Goal: Transaction & Acquisition: Purchase product/service

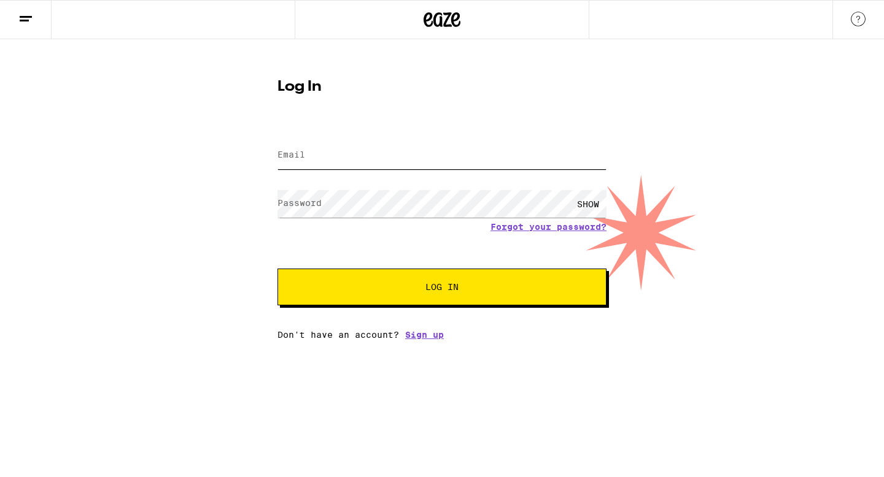
click at [471, 163] on input "Email" at bounding box center [441, 156] width 329 height 28
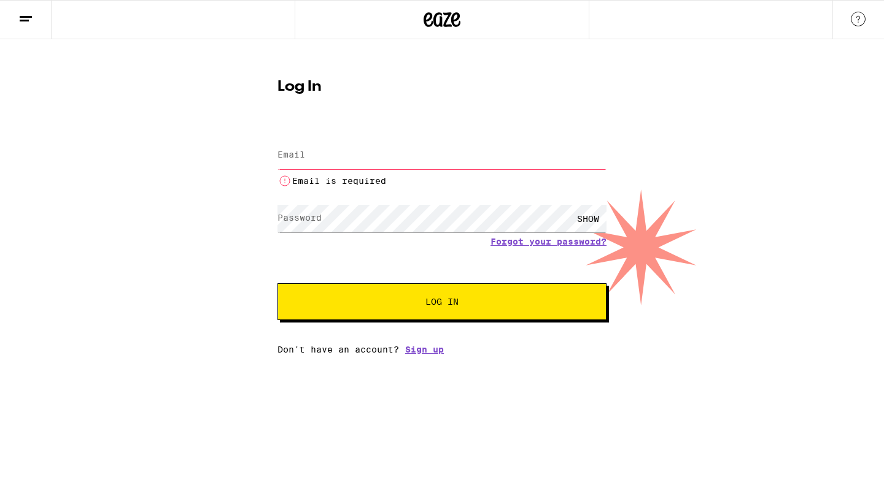
type input "[EMAIL_ADDRESS][PERSON_NAME][DOMAIN_NAME]"
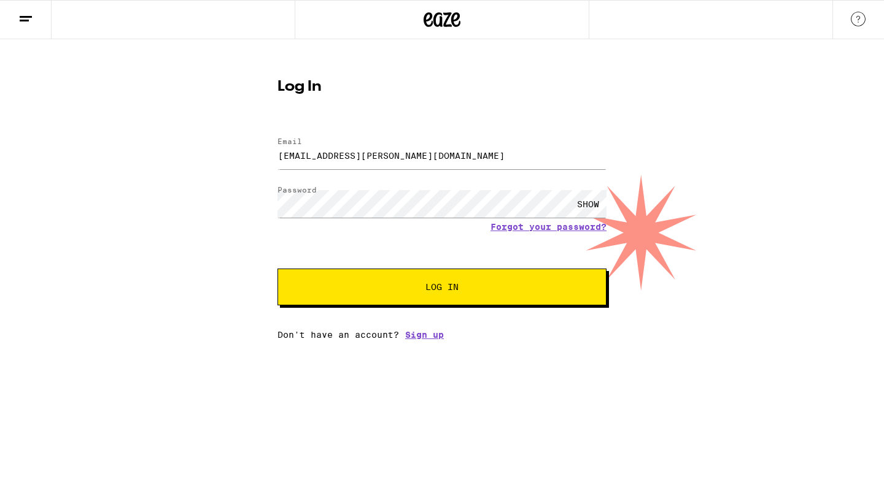
click at [470, 298] on button "Log In" at bounding box center [441, 287] width 329 height 37
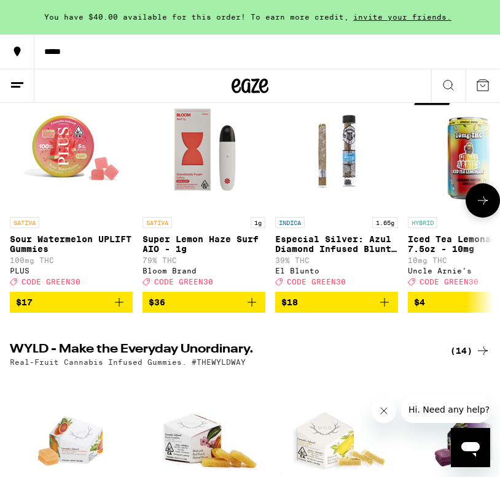
scroll to position [172, 0]
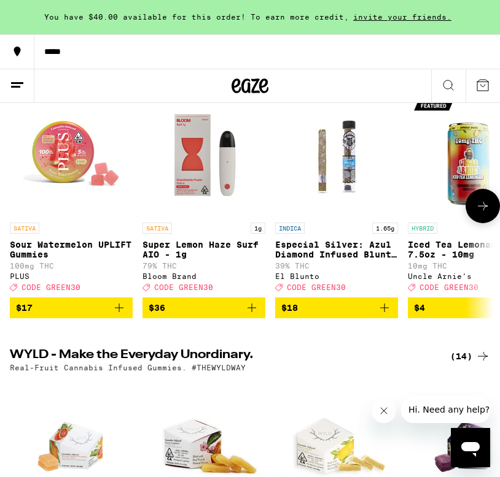
click at [481, 203] on button at bounding box center [482, 206] width 34 height 34
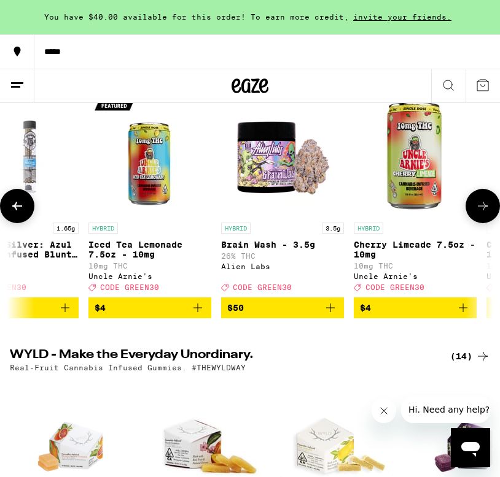
scroll to position [0, 346]
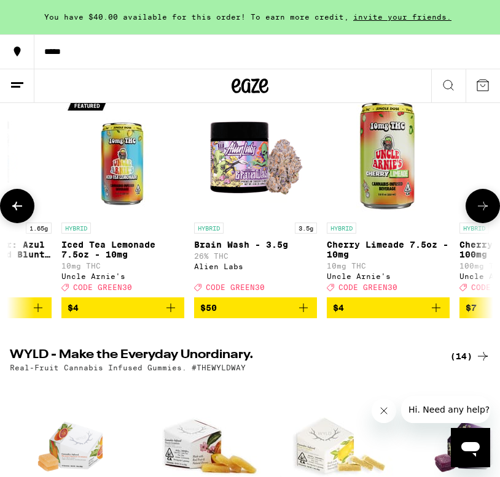
click at [481, 203] on button at bounding box center [482, 206] width 34 height 34
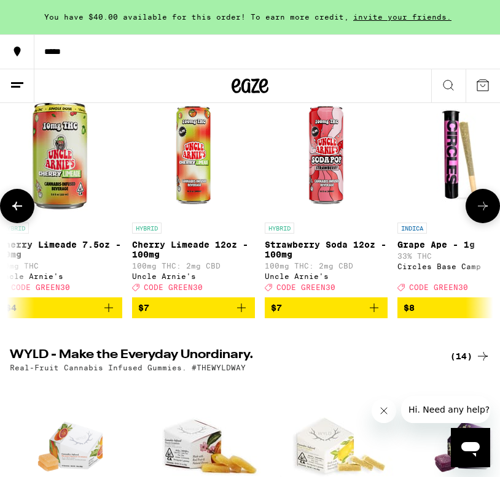
scroll to position [0, 692]
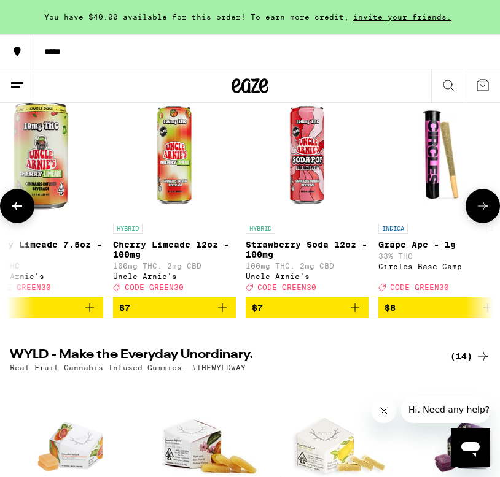
click at [480, 202] on button at bounding box center [482, 206] width 34 height 34
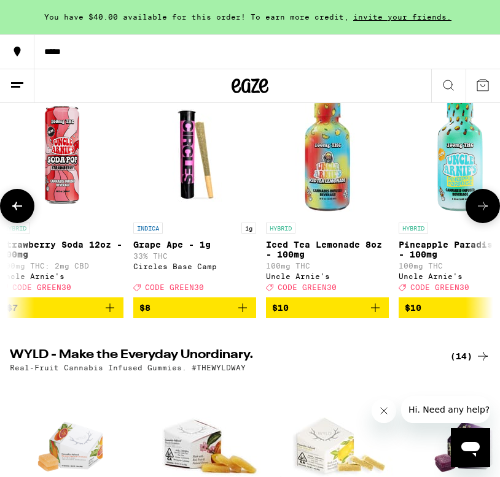
scroll to position [0, 1038]
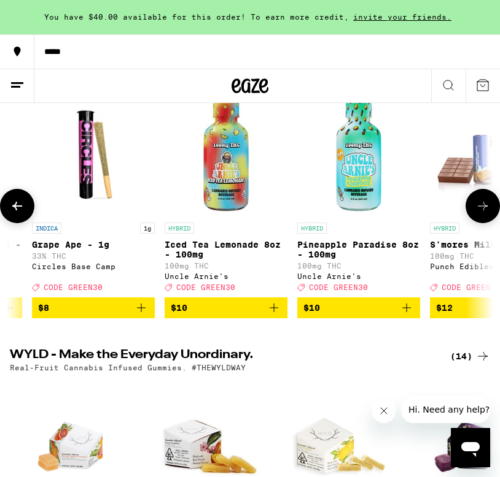
click at [480, 203] on button at bounding box center [482, 206] width 34 height 34
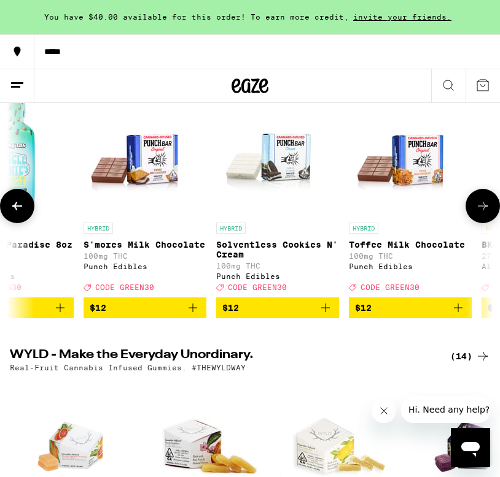
click at [480, 203] on button at bounding box center [482, 206] width 34 height 34
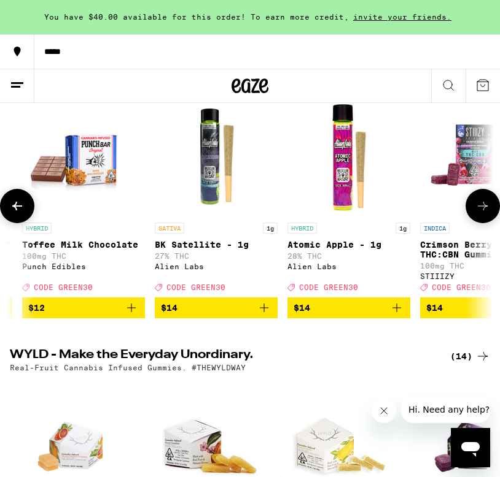
scroll to position [0, 1731]
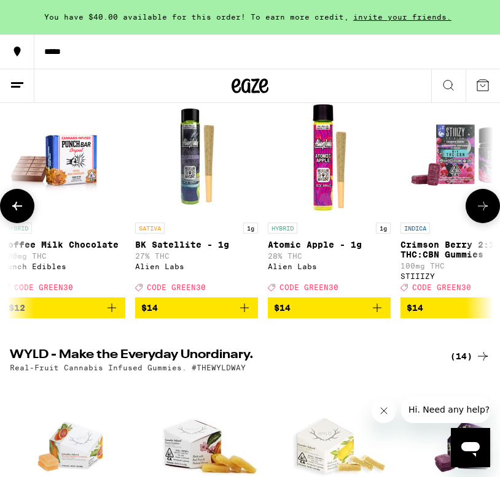
click at [480, 203] on button at bounding box center [482, 206] width 34 height 34
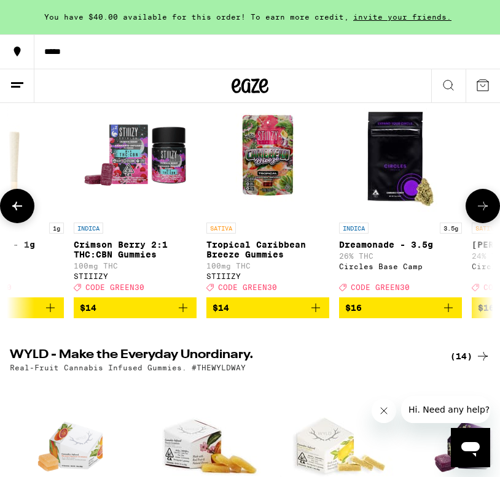
scroll to position [0, 2077]
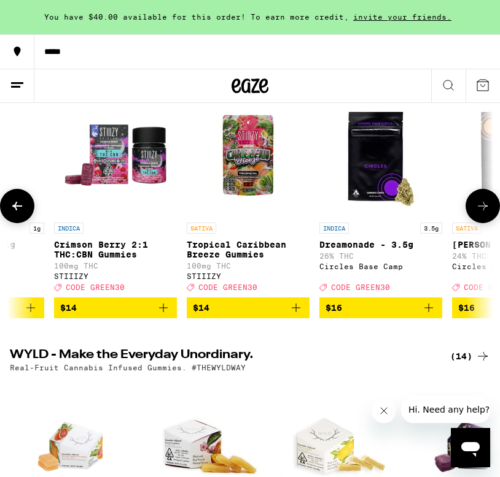
click at [481, 203] on button at bounding box center [482, 206] width 34 height 34
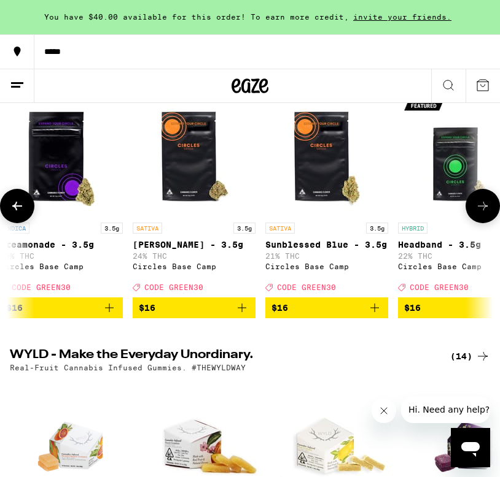
scroll to position [0, 2423]
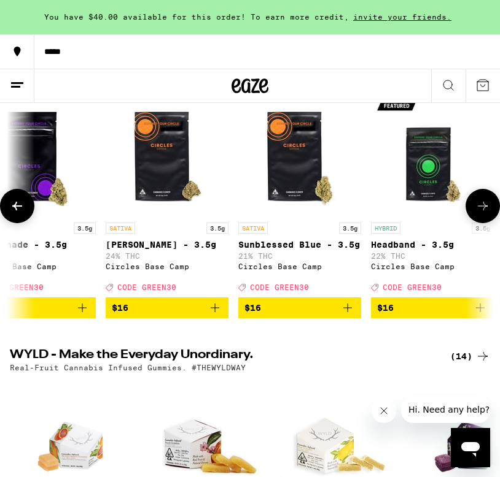
click at [481, 203] on button at bounding box center [482, 206] width 34 height 34
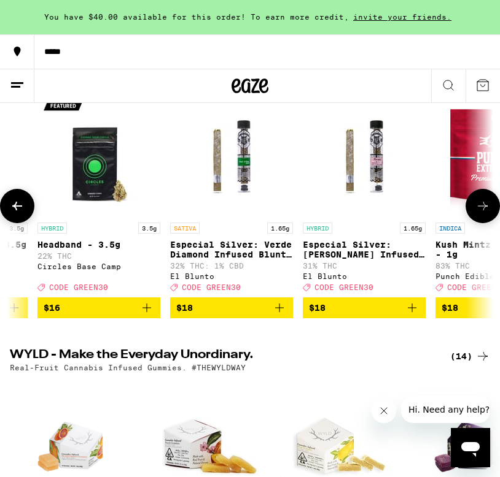
scroll to position [0, 2769]
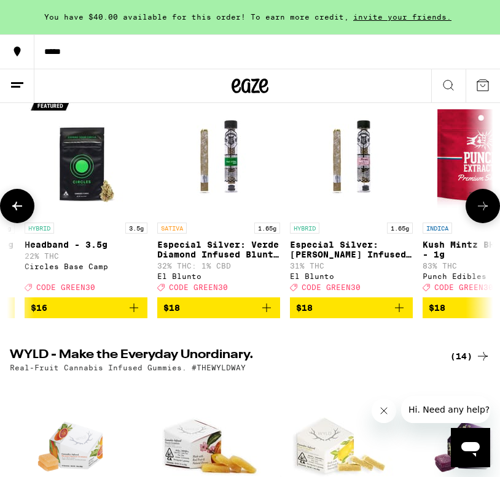
click at [481, 203] on button at bounding box center [482, 206] width 34 height 34
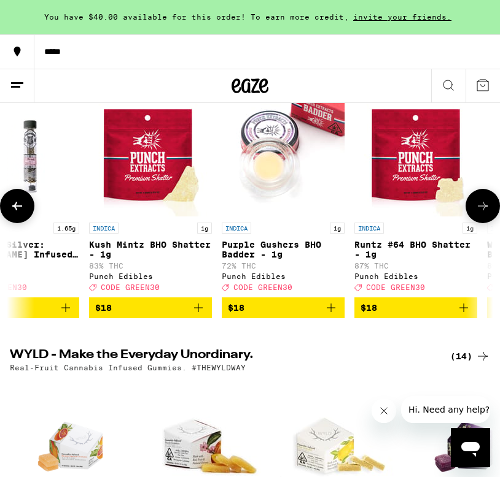
scroll to position [0, 3115]
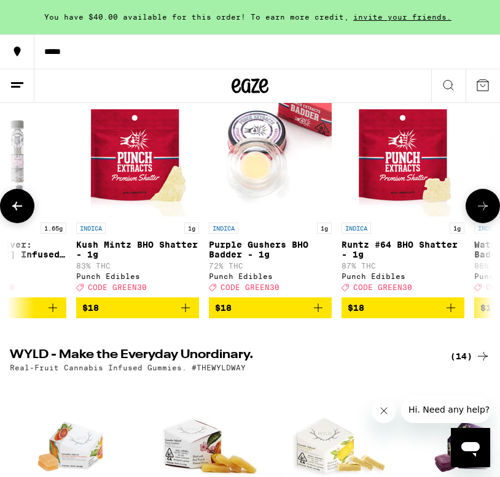
click at [481, 203] on button at bounding box center [482, 206] width 34 height 34
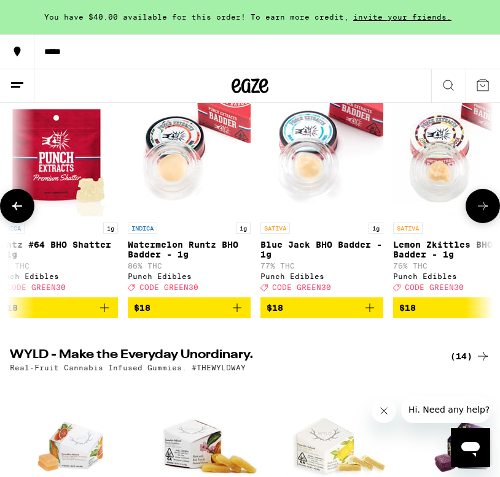
click at [479, 202] on button at bounding box center [482, 206] width 34 height 34
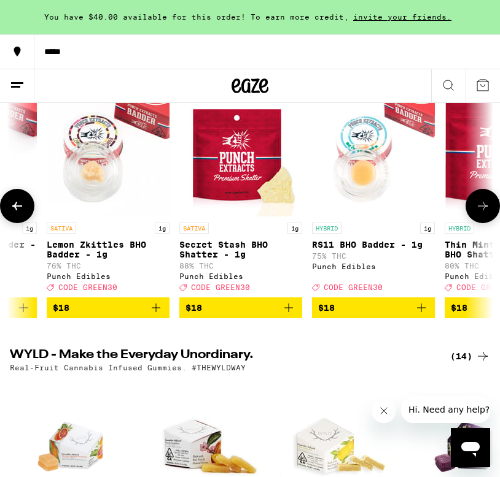
click at [479, 202] on button at bounding box center [482, 206] width 34 height 34
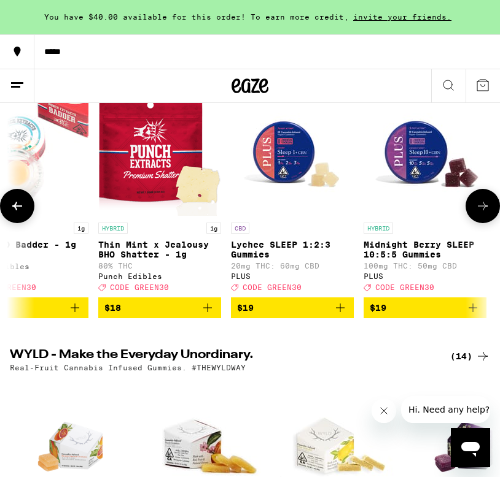
click at [479, 203] on button at bounding box center [482, 206] width 34 height 34
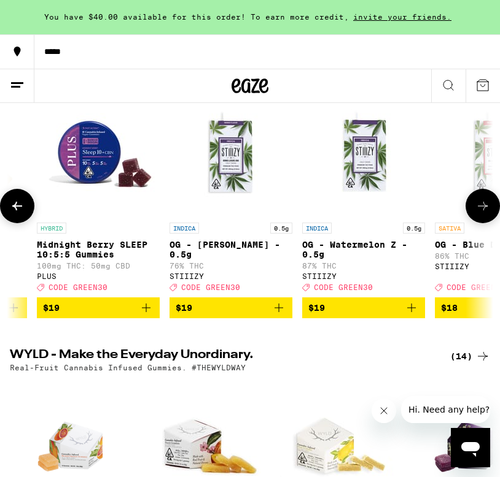
scroll to position [0, 4499]
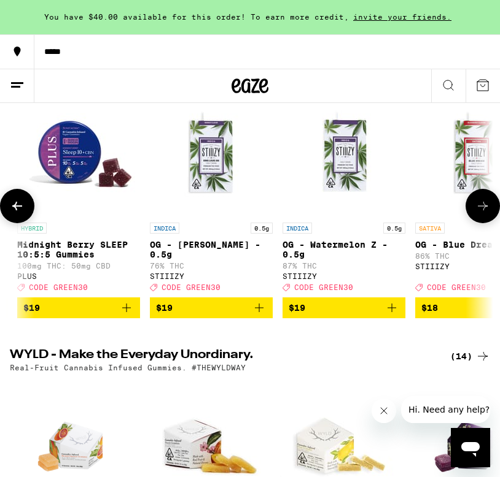
click at [479, 203] on button at bounding box center [482, 206] width 34 height 34
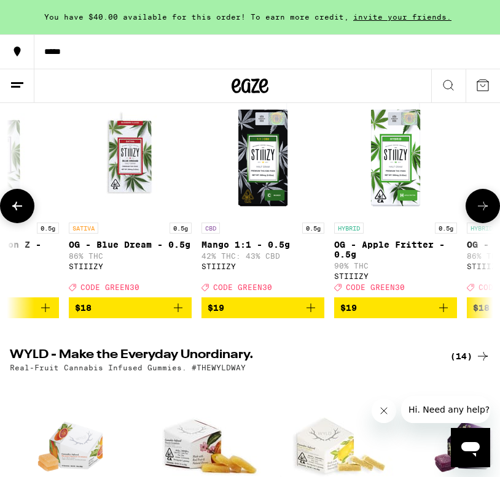
click at [479, 203] on button at bounding box center [482, 206] width 34 height 34
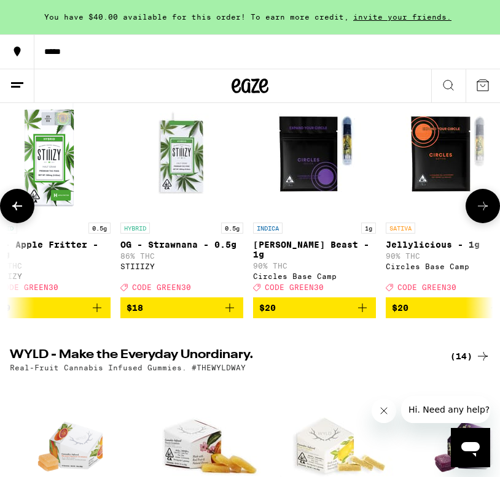
click at [479, 203] on button at bounding box center [482, 206] width 34 height 34
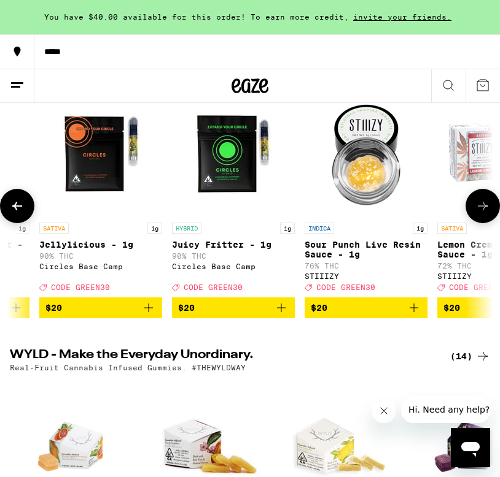
click at [479, 203] on button at bounding box center [482, 206] width 34 height 34
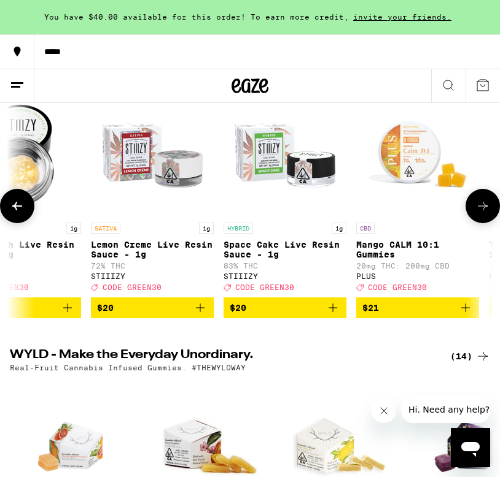
click at [479, 203] on button at bounding box center [482, 206] width 34 height 34
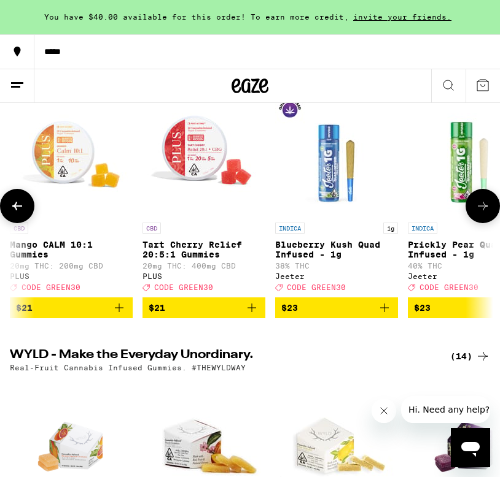
click at [479, 203] on button at bounding box center [482, 206] width 34 height 34
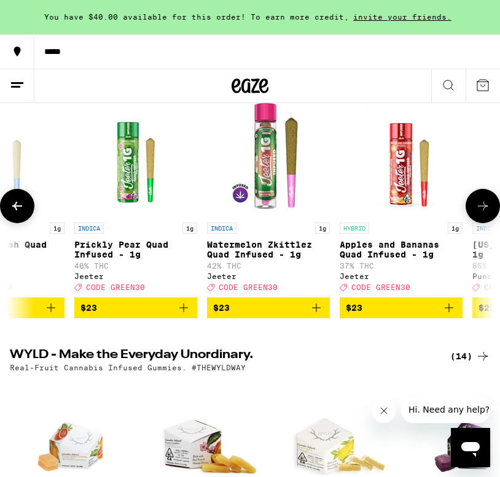
click at [479, 203] on button at bounding box center [482, 206] width 34 height 34
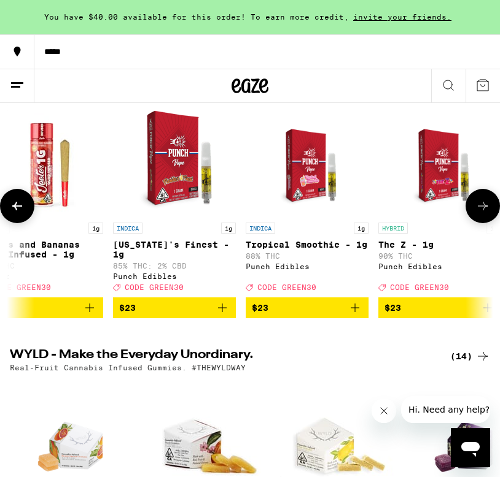
click at [478, 203] on button at bounding box center [482, 206] width 34 height 34
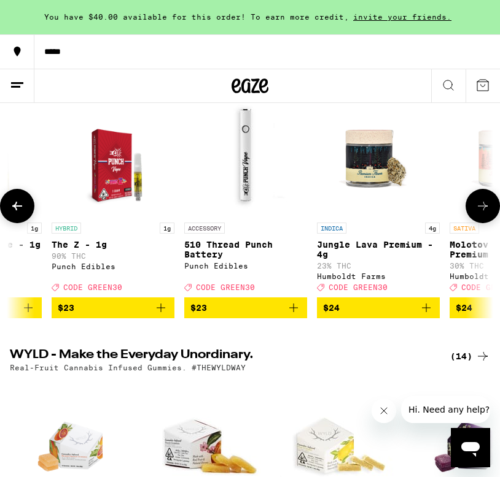
scroll to position [0, 7268]
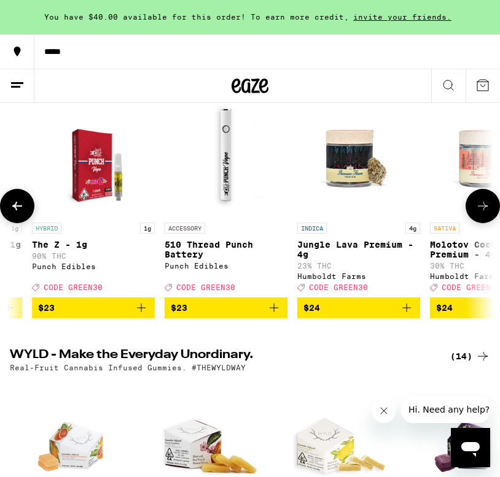
drag, startPoint x: 479, startPoint y: 203, endPoint x: 434, endPoint y: 129, distance: 85.9
click at [434, 129] on div "SATIVA Sour Watermelon UPLIFT Gummies 100mg THC PLUS Deal Created with Sketch. …" at bounding box center [250, 206] width 500 height 225
click at [406, 312] on icon "Add to bag" at bounding box center [406, 308] width 9 height 9
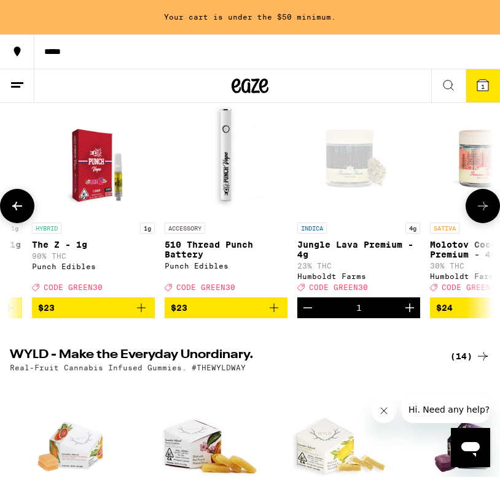
click at [480, 214] on icon at bounding box center [482, 206] width 15 height 15
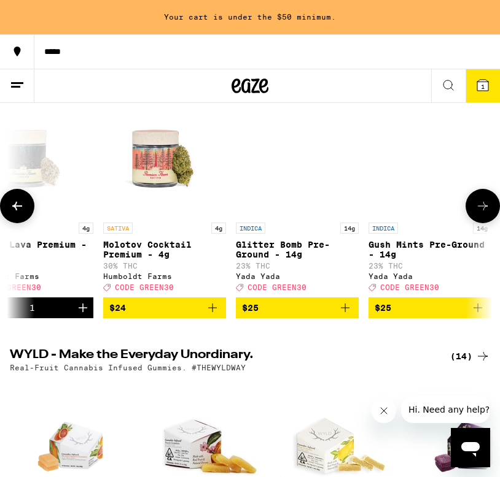
scroll to position [0, 7614]
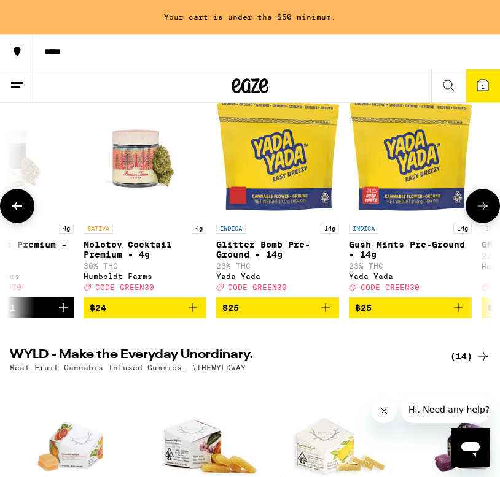
click at [480, 214] on icon at bounding box center [482, 206] width 15 height 15
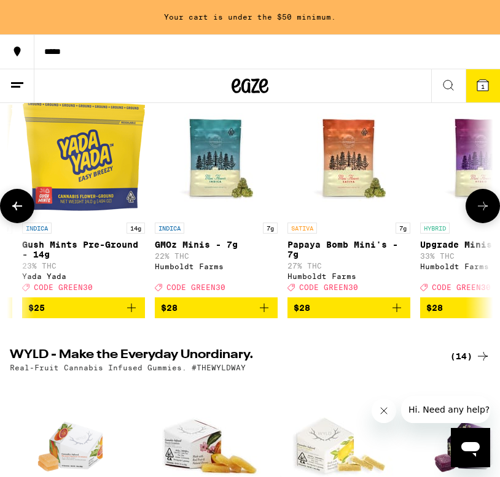
scroll to position [0, 7960]
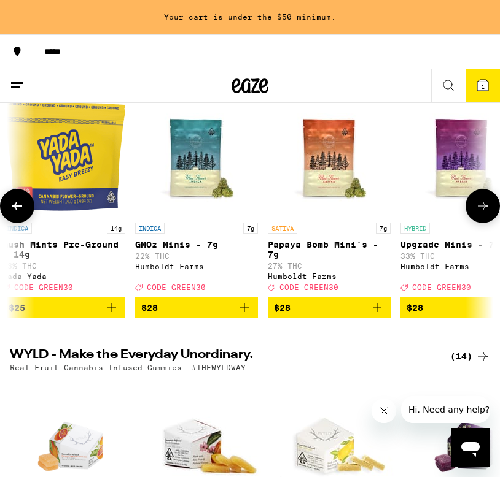
click at [479, 214] on icon at bounding box center [482, 206] width 15 height 15
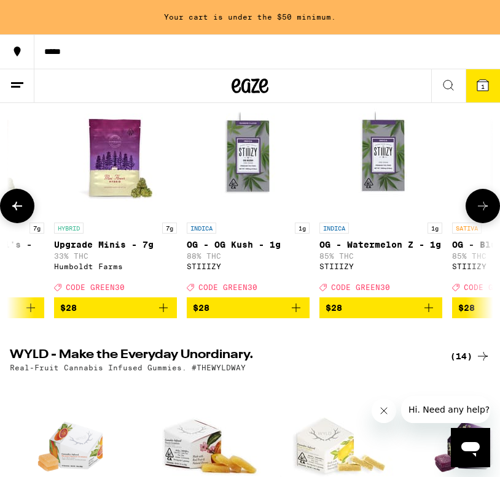
click at [479, 214] on icon at bounding box center [482, 206] width 15 height 15
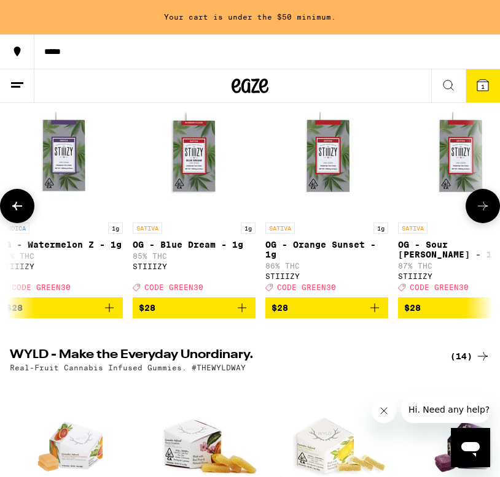
click at [479, 214] on icon at bounding box center [482, 206] width 15 height 15
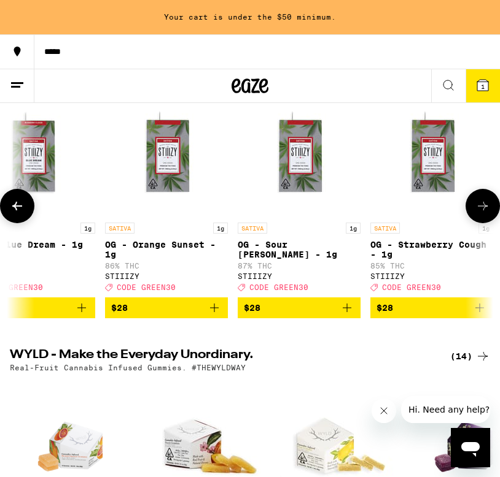
click at [479, 214] on icon at bounding box center [482, 206] width 15 height 15
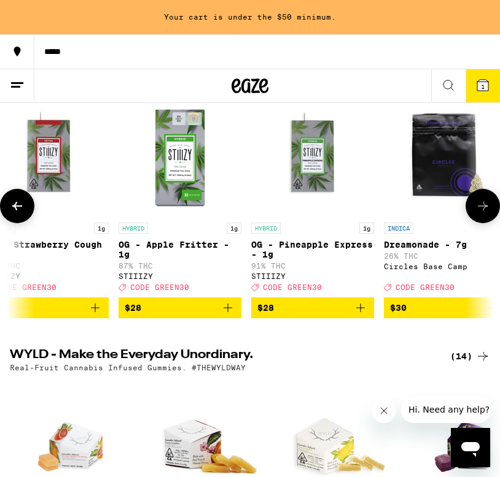
click at [479, 214] on icon at bounding box center [482, 206] width 15 height 15
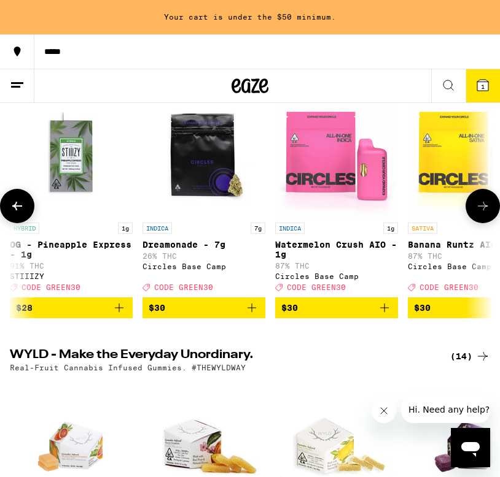
scroll to position [0, 9525]
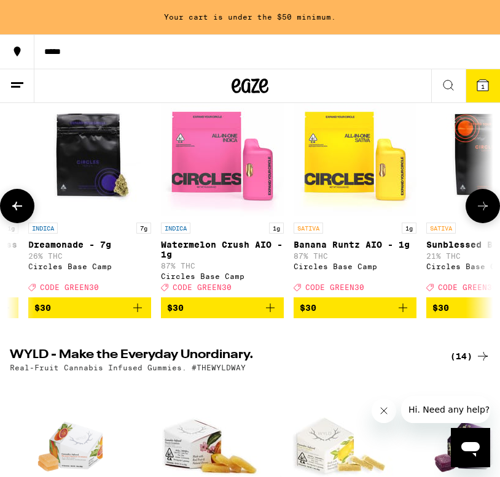
click at [479, 214] on icon at bounding box center [482, 206] width 15 height 15
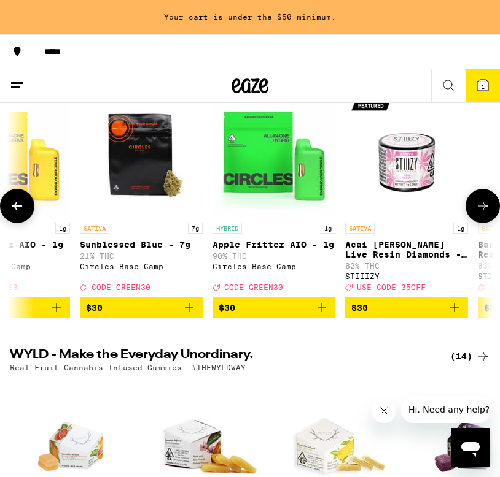
scroll to position [0, 9871]
click at [479, 214] on icon at bounding box center [482, 206] width 15 height 15
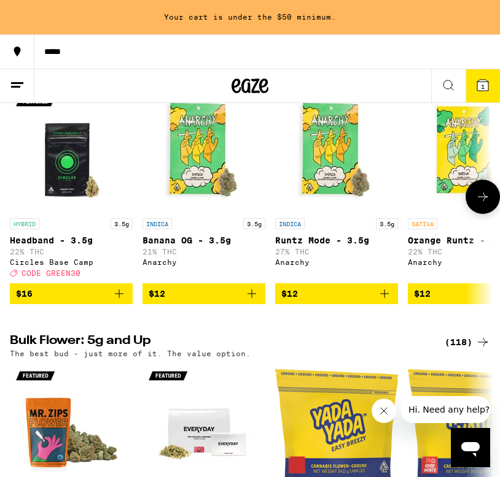
scroll to position [1302, 0]
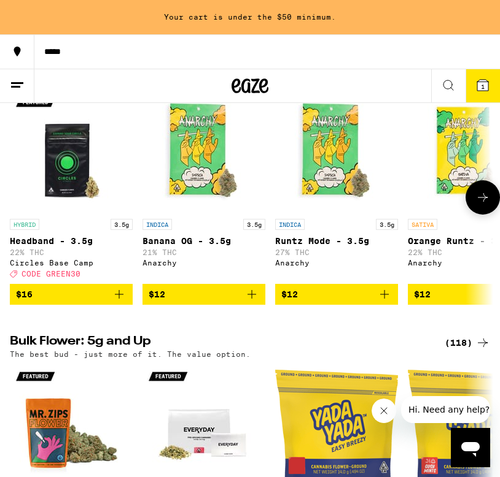
click at [487, 215] on button at bounding box center [482, 197] width 34 height 34
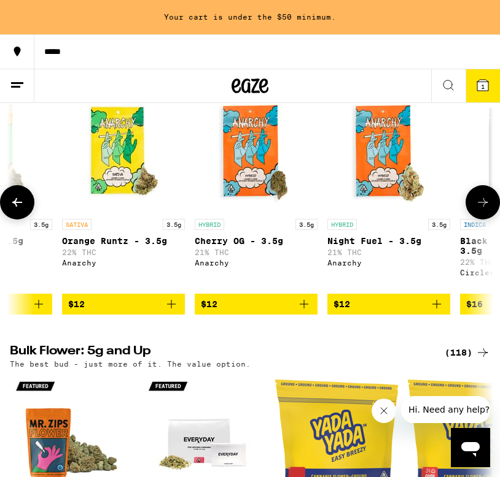
scroll to position [0, 346]
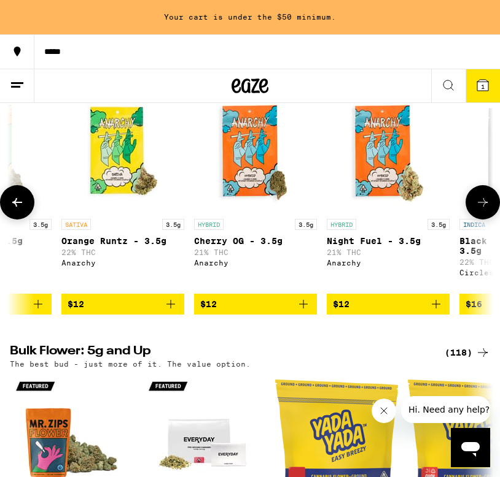
click at [487, 220] on button at bounding box center [482, 202] width 34 height 34
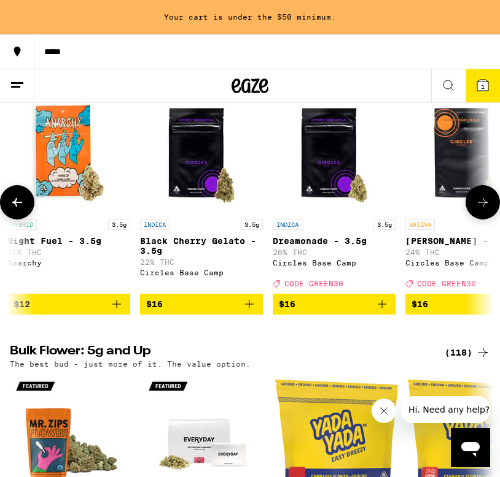
scroll to position [0, 692]
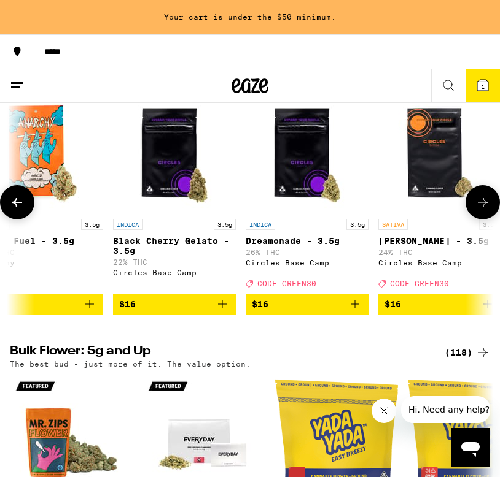
click at [487, 220] on button at bounding box center [482, 202] width 34 height 34
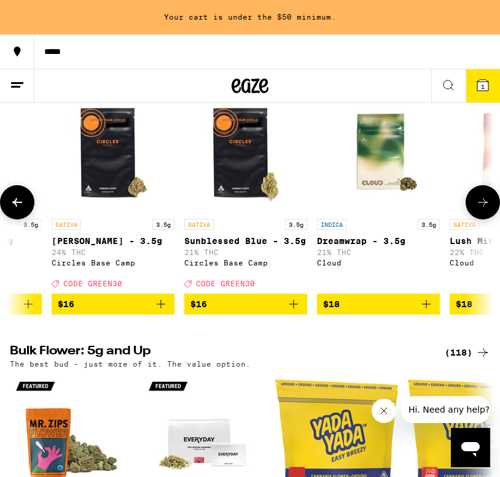
scroll to position [0, 1038]
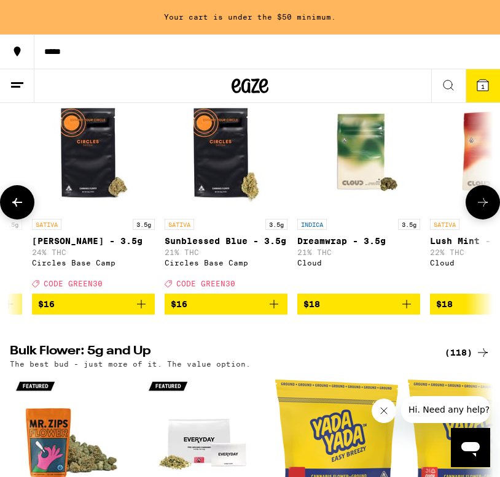
click at [487, 220] on button at bounding box center [482, 202] width 34 height 34
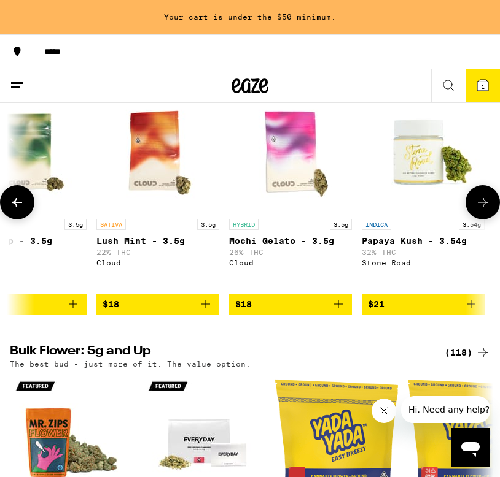
scroll to position [0, 1384]
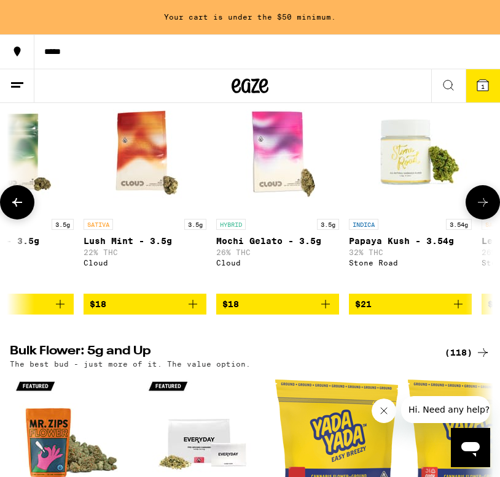
click at [487, 220] on button at bounding box center [482, 202] width 34 height 34
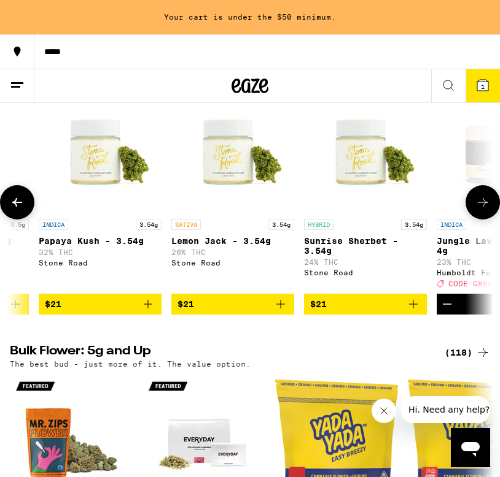
scroll to position [0, 1731]
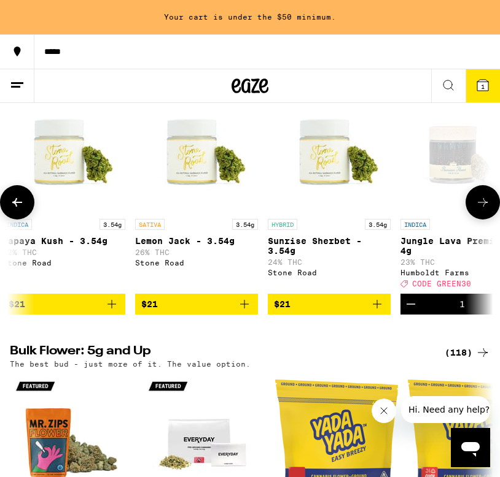
click at [488, 220] on button at bounding box center [482, 202] width 34 height 34
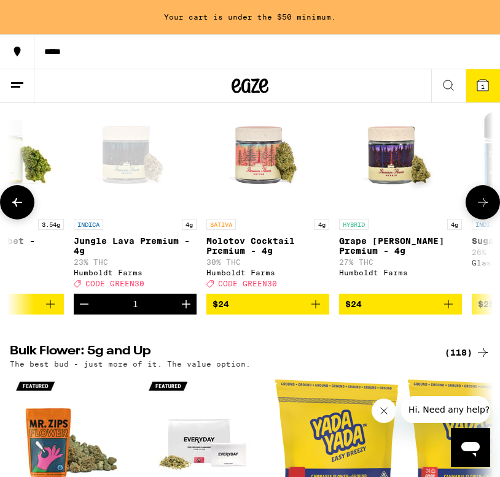
scroll to position [0, 2077]
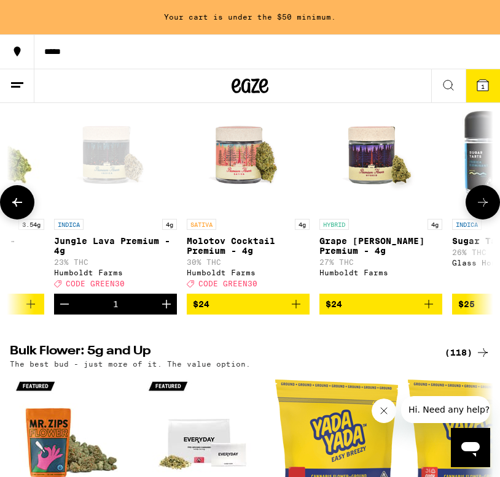
click at [484, 210] on icon at bounding box center [482, 202] width 15 height 15
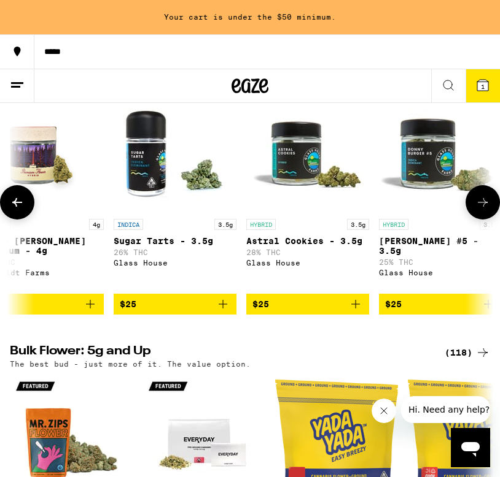
scroll to position [0, 2423]
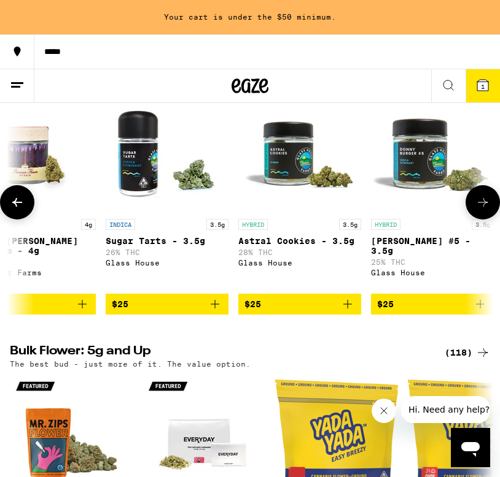
click at [484, 210] on icon at bounding box center [482, 202] width 15 height 15
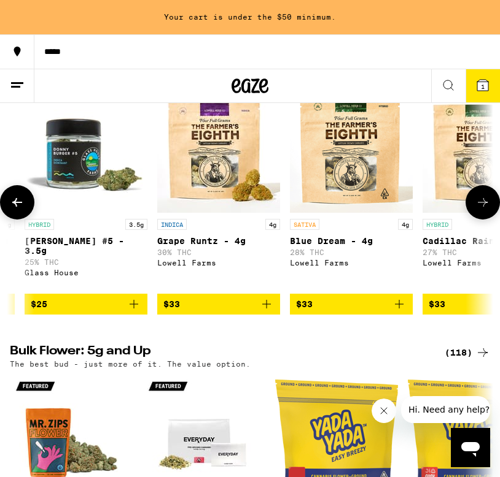
click at [484, 210] on icon at bounding box center [482, 202] width 15 height 15
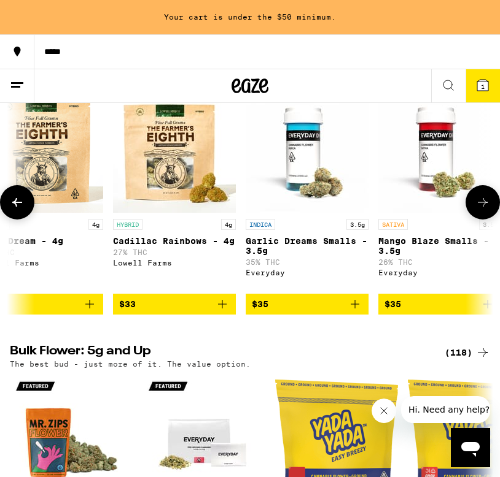
scroll to position [0, 3115]
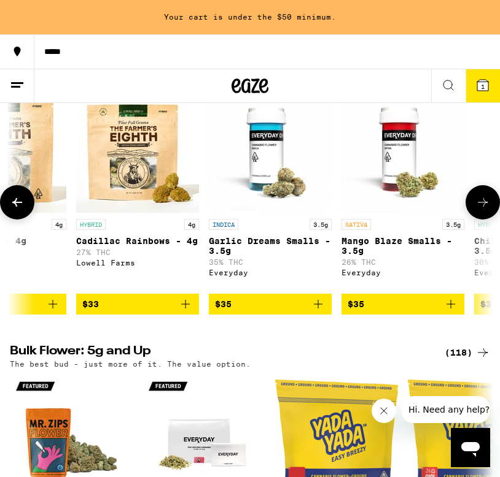
click at [489, 210] on icon at bounding box center [482, 202] width 15 height 15
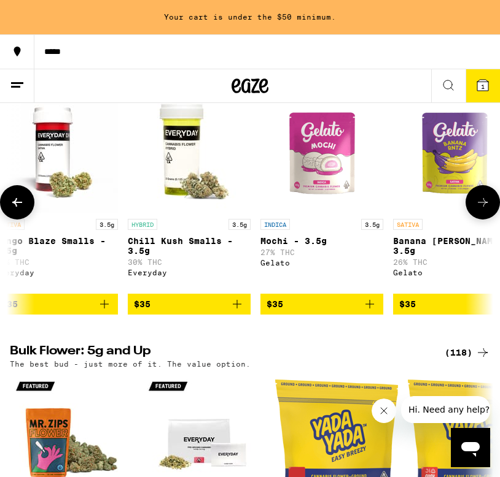
click at [489, 210] on icon at bounding box center [482, 202] width 15 height 15
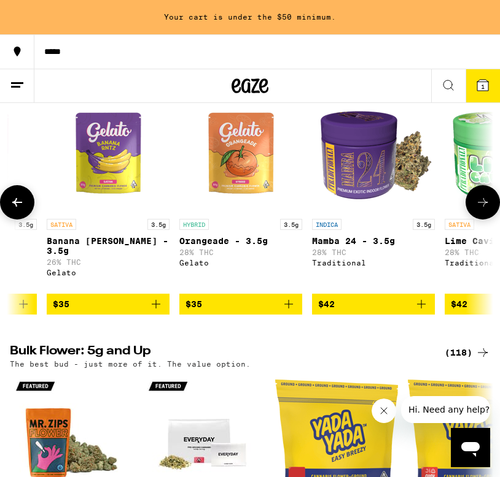
click at [489, 210] on icon at bounding box center [482, 202] width 15 height 15
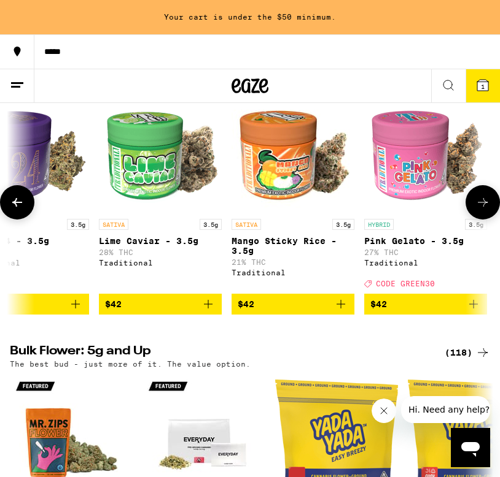
scroll to position [0, 4153]
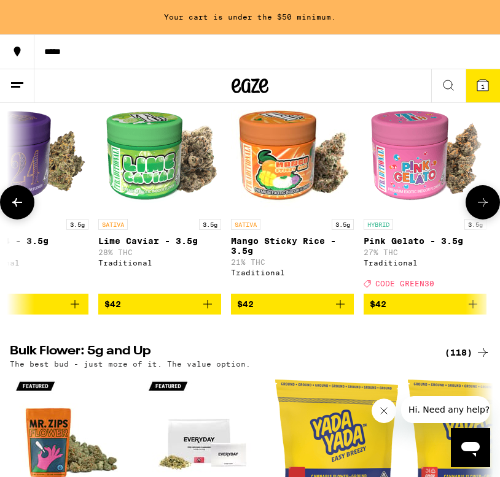
click at [488, 210] on icon at bounding box center [482, 202] width 15 height 15
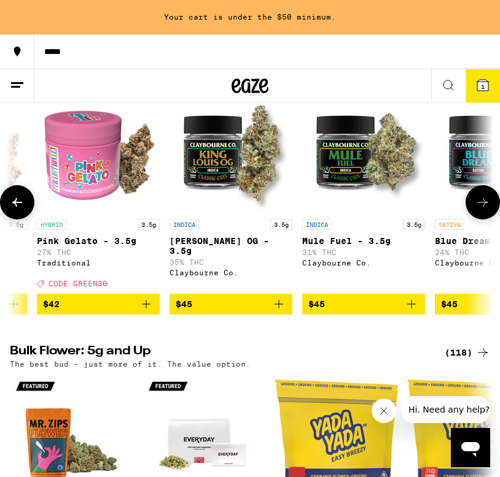
scroll to position [0, 4499]
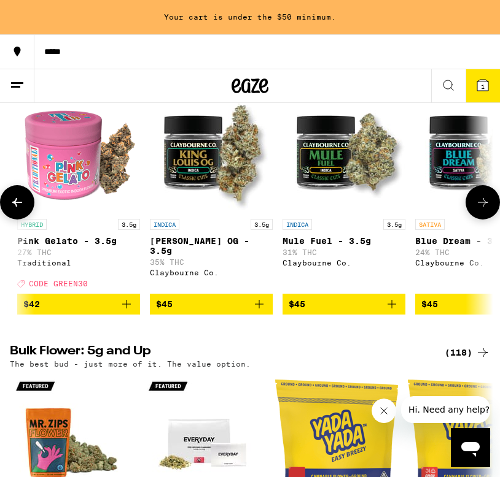
click at [488, 210] on icon at bounding box center [482, 202] width 15 height 15
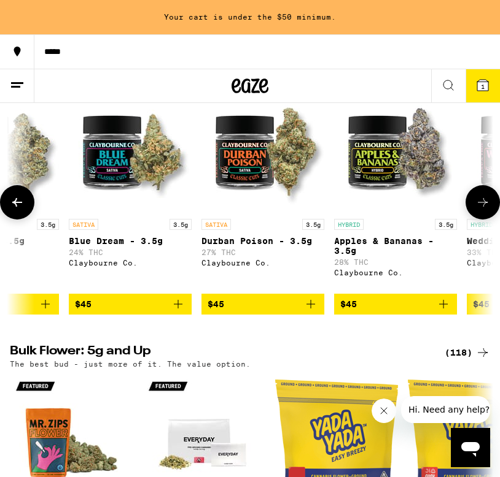
click at [488, 210] on icon at bounding box center [482, 202] width 15 height 15
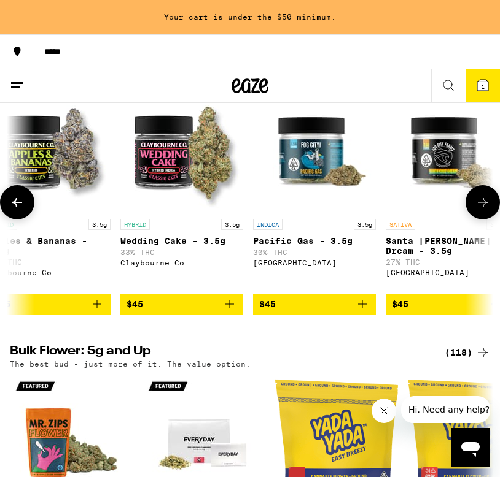
click at [488, 210] on icon at bounding box center [482, 202] width 15 height 15
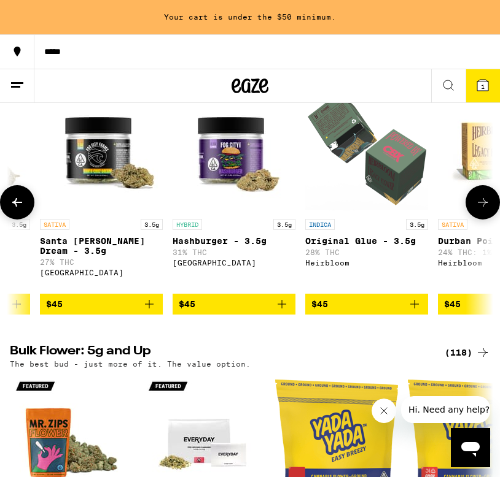
click at [488, 210] on icon at bounding box center [482, 202] width 15 height 15
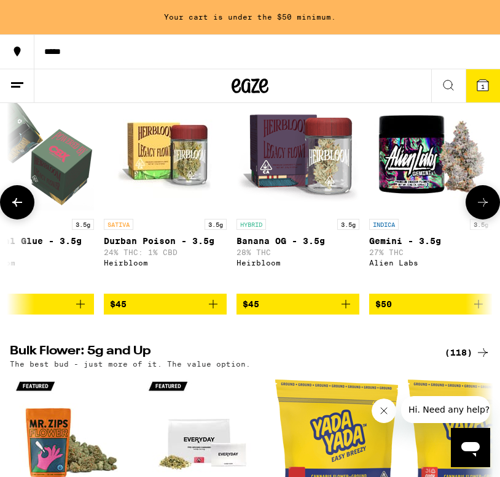
scroll to position [0, 5884]
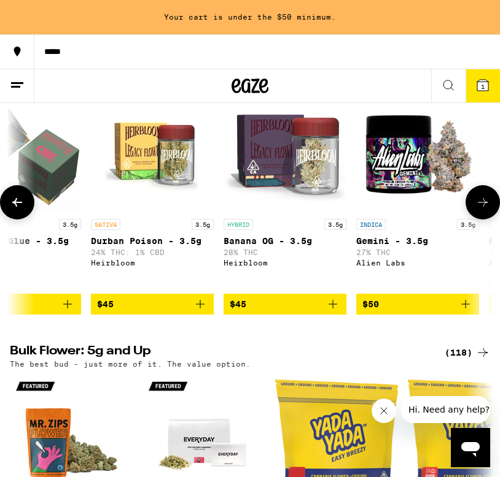
click at [488, 210] on icon at bounding box center [482, 202] width 15 height 15
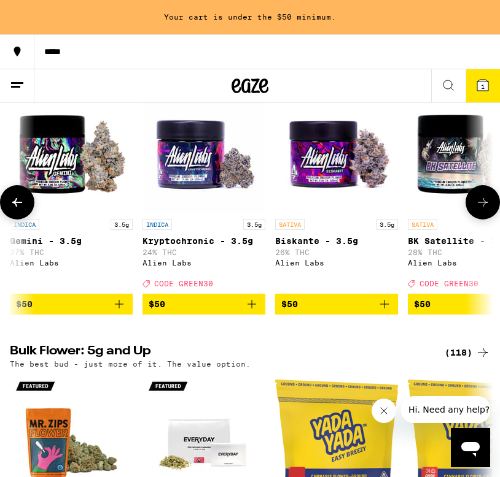
click at [488, 210] on icon at bounding box center [482, 202] width 15 height 15
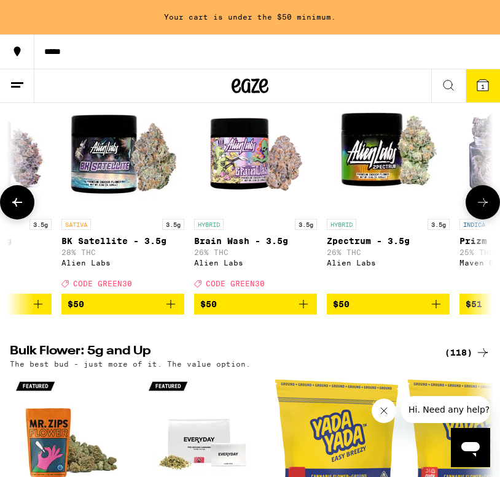
click at [488, 210] on icon at bounding box center [482, 202] width 15 height 15
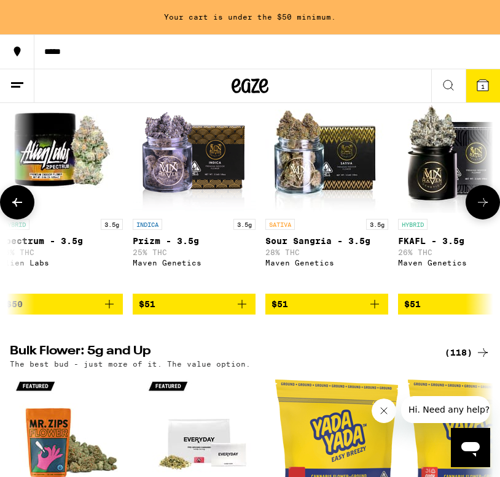
scroll to position [0, 6922]
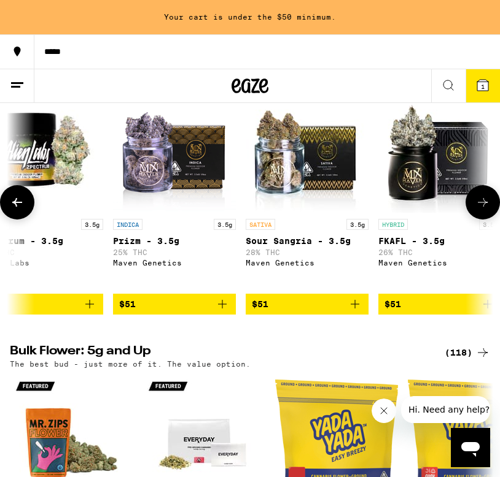
click at [488, 210] on icon at bounding box center [482, 202] width 15 height 15
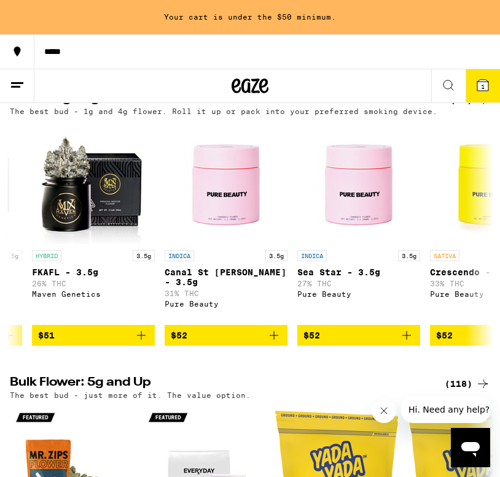
scroll to position [1270, 0]
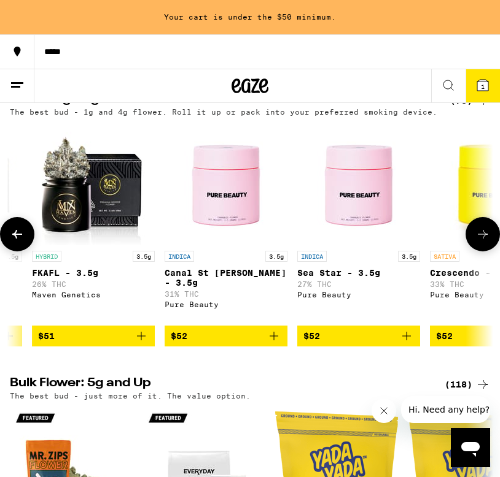
click at [482, 242] on icon at bounding box center [482, 234] width 15 height 15
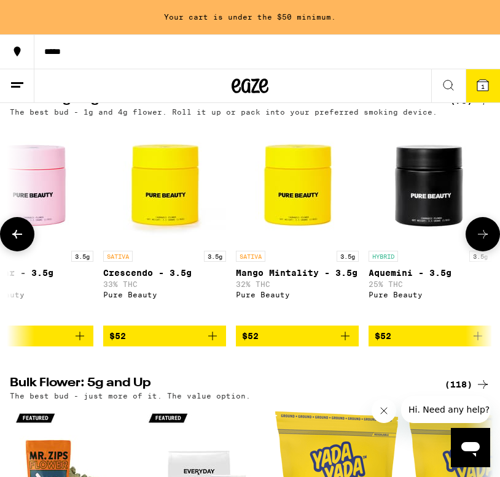
scroll to position [0, 7614]
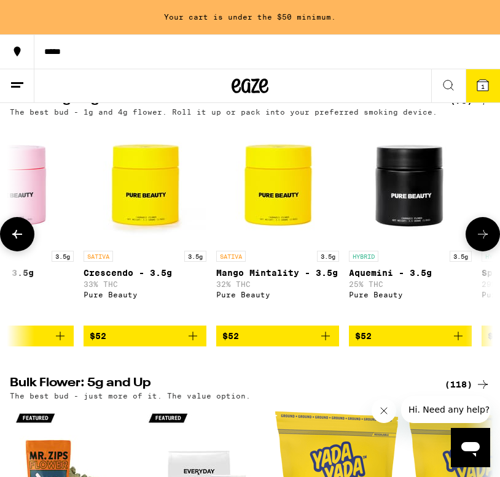
click at [482, 242] on icon at bounding box center [482, 234] width 15 height 15
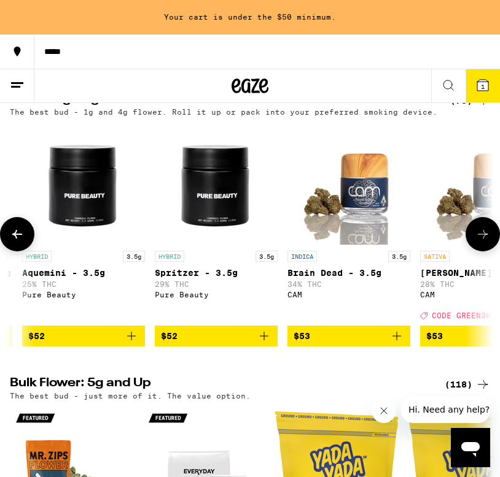
scroll to position [0, 7960]
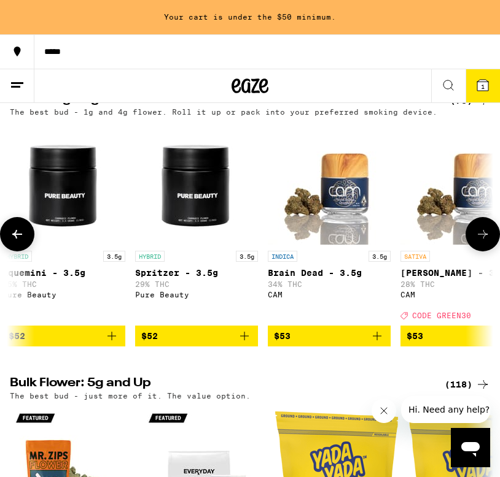
click at [482, 242] on icon at bounding box center [482, 234] width 15 height 15
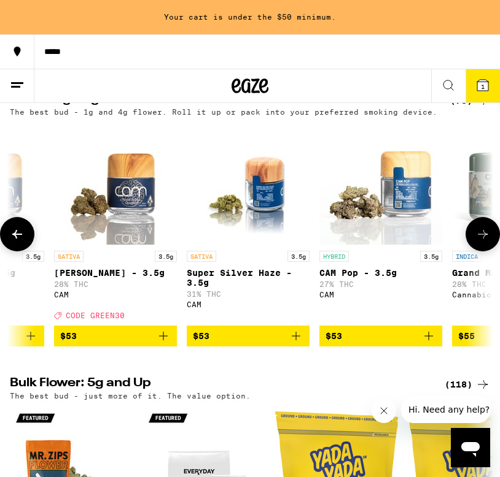
click at [482, 242] on icon at bounding box center [482, 234] width 15 height 15
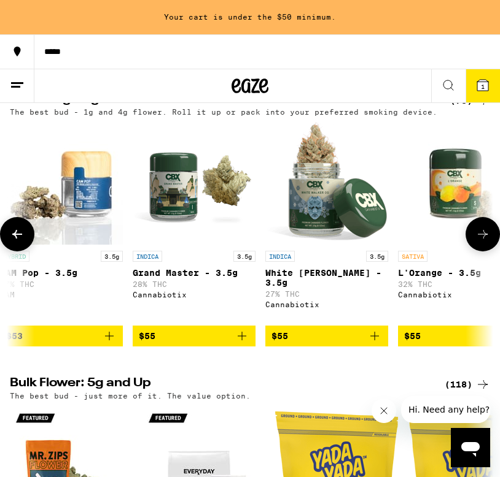
scroll to position [0, 8653]
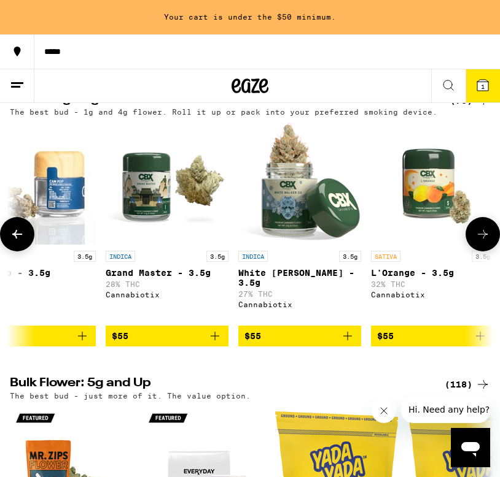
click at [482, 242] on icon at bounding box center [482, 234] width 15 height 15
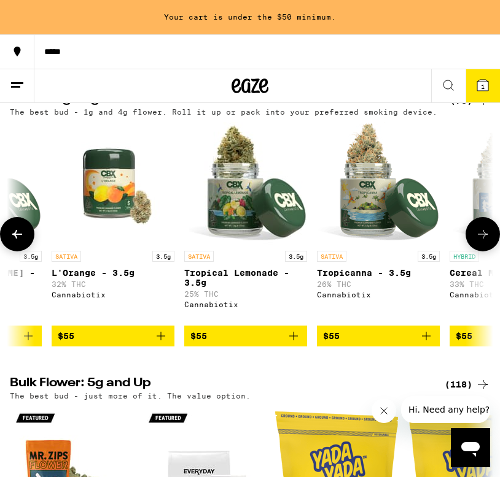
scroll to position [0, 8999]
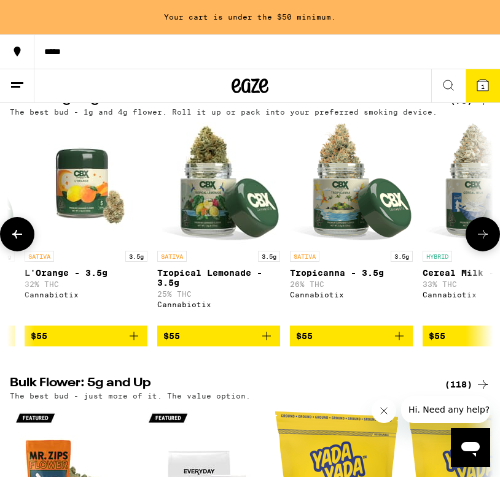
click at [482, 242] on icon at bounding box center [482, 234] width 15 height 15
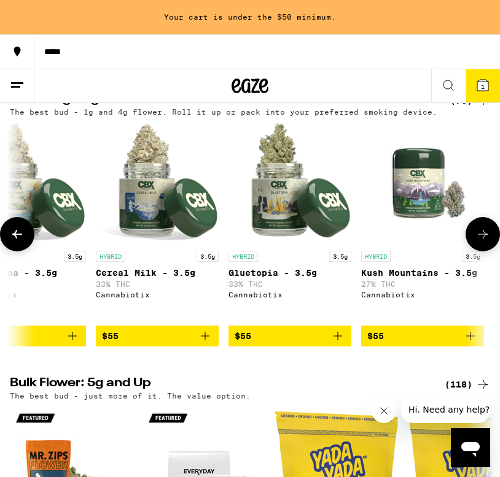
scroll to position [0, 9345]
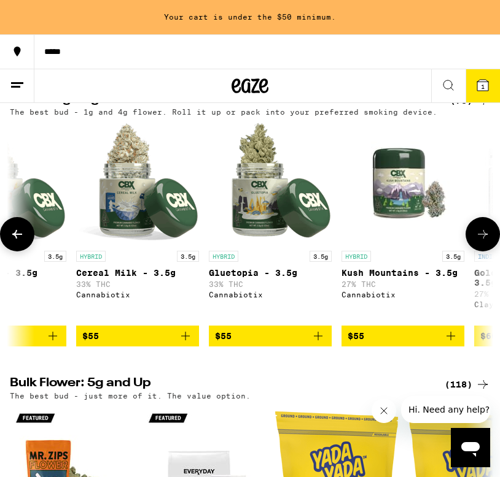
click at [482, 242] on icon at bounding box center [482, 234] width 15 height 15
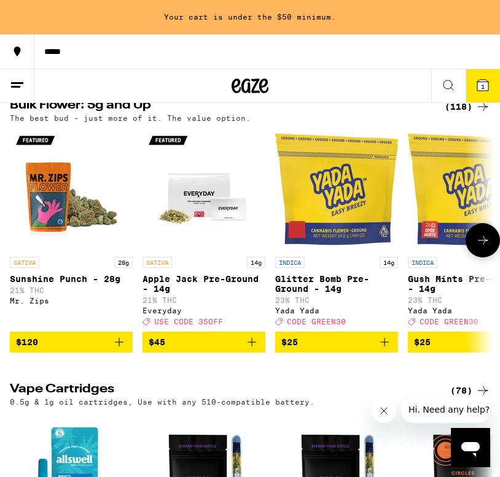
scroll to position [0, 2]
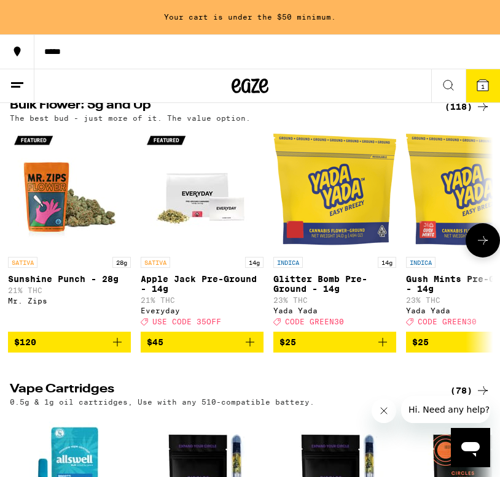
click at [486, 248] on icon at bounding box center [482, 240] width 15 height 15
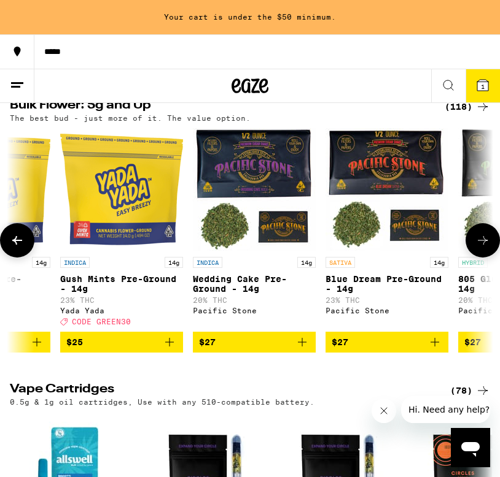
scroll to position [0, 348]
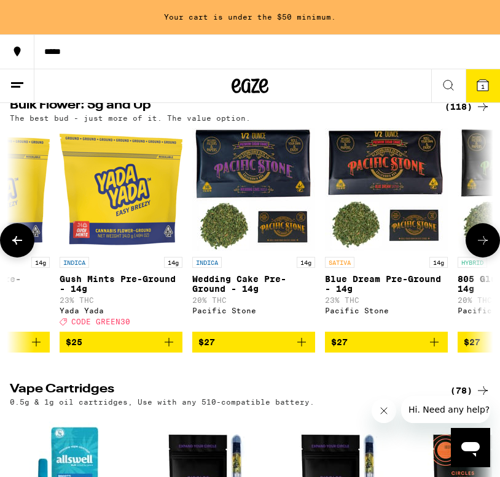
click at [486, 248] on icon at bounding box center [482, 240] width 15 height 15
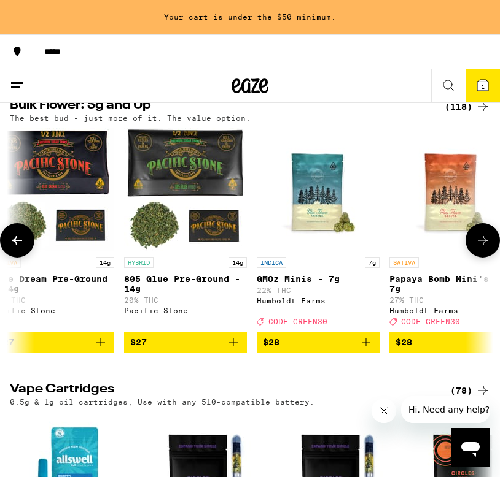
scroll to position [0, 694]
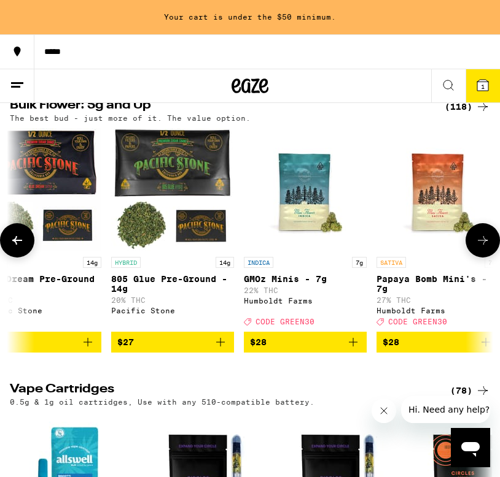
click at [486, 248] on icon at bounding box center [482, 240] width 15 height 15
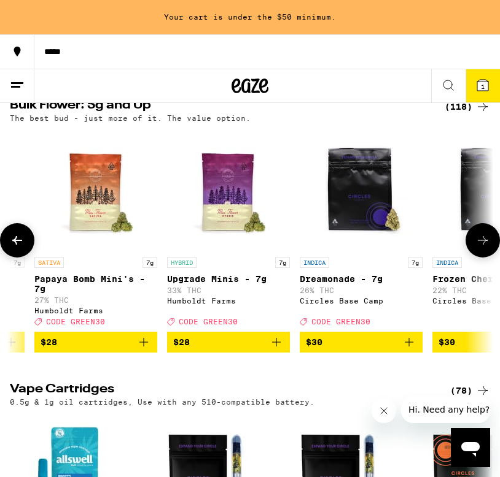
scroll to position [0, 1040]
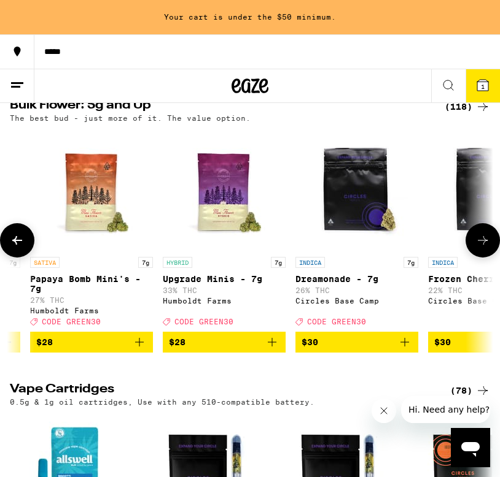
click at [485, 248] on icon at bounding box center [482, 240] width 15 height 15
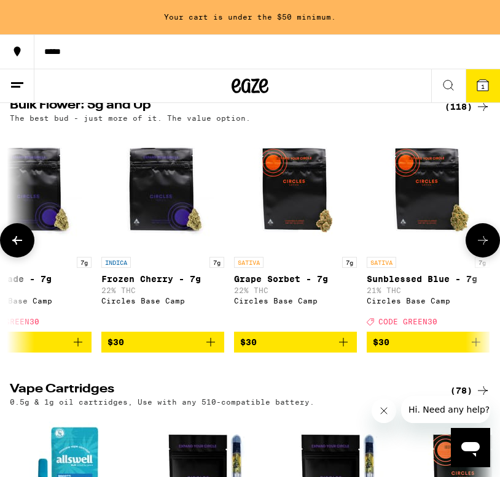
scroll to position [0, 1386]
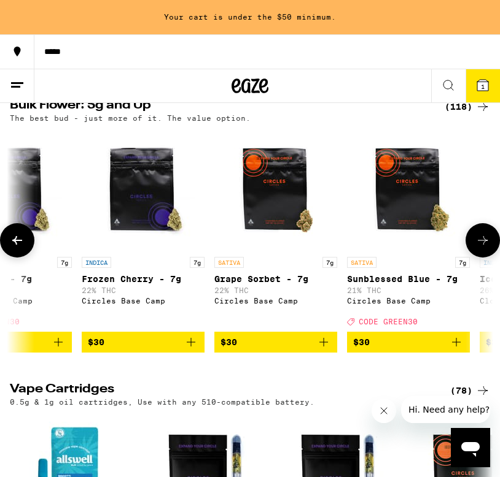
click at [485, 248] on icon at bounding box center [482, 240] width 15 height 15
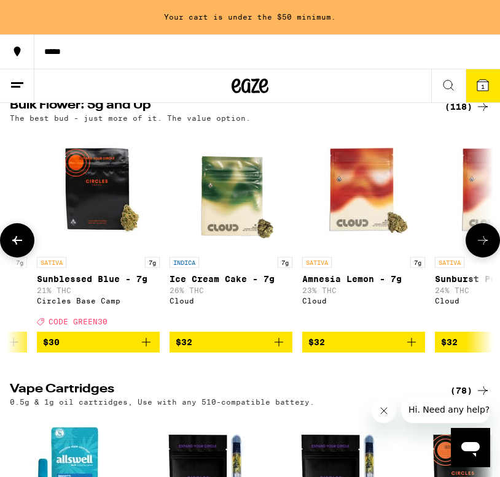
scroll to position [0, 1732]
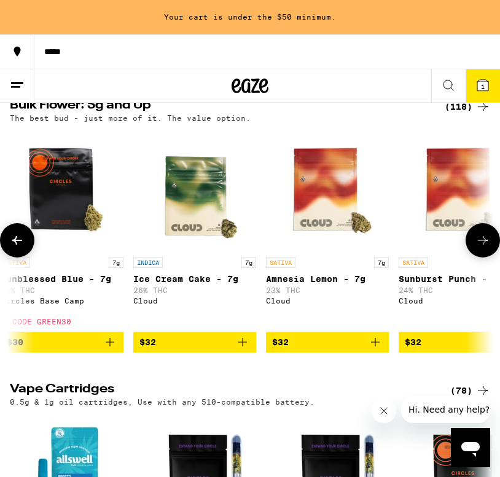
click at [485, 248] on icon at bounding box center [482, 240] width 15 height 15
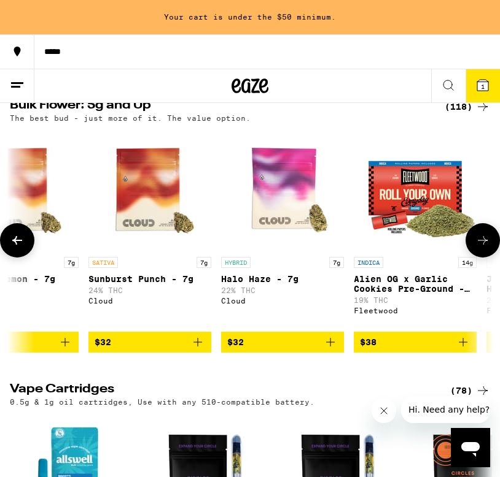
scroll to position [0, 2078]
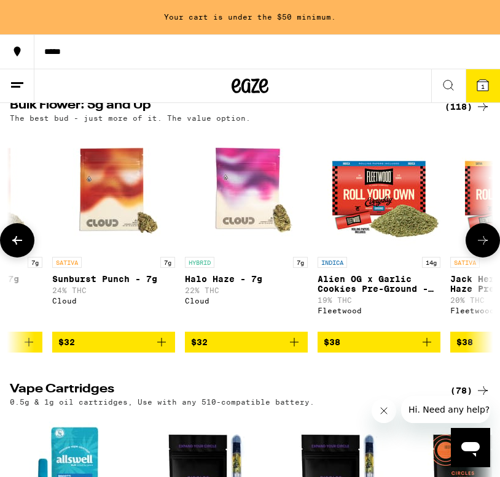
click at [485, 248] on icon at bounding box center [482, 240] width 15 height 15
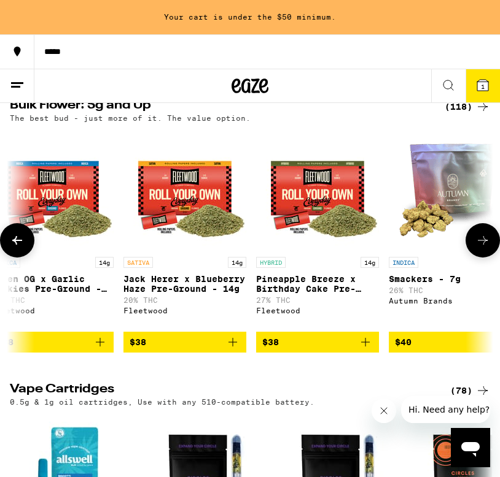
scroll to position [0, 2425]
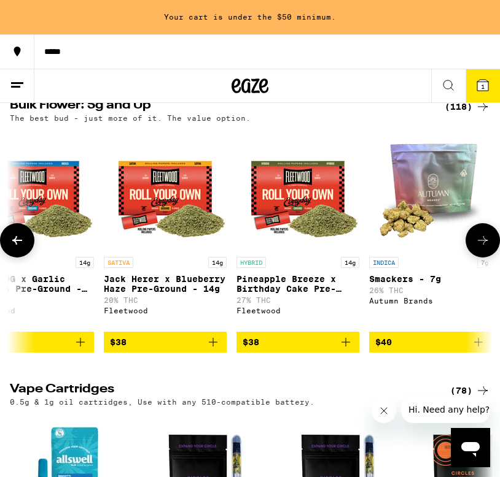
click at [485, 248] on icon at bounding box center [482, 240] width 15 height 15
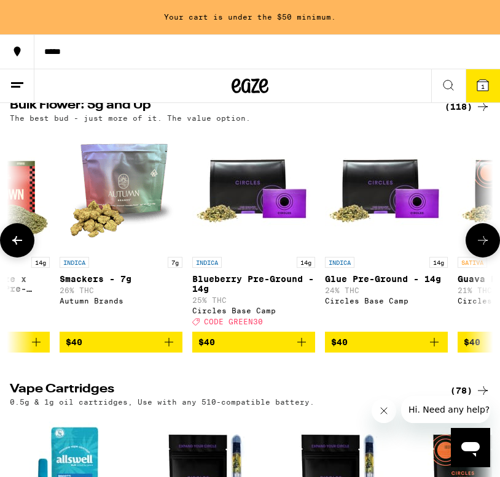
scroll to position [0, 2771]
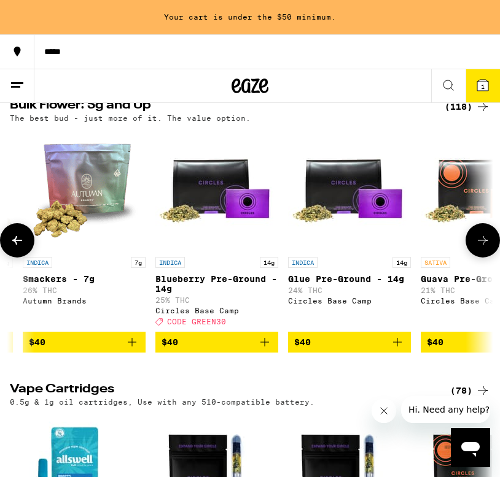
click at [475, 248] on icon at bounding box center [482, 240] width 15 height 15
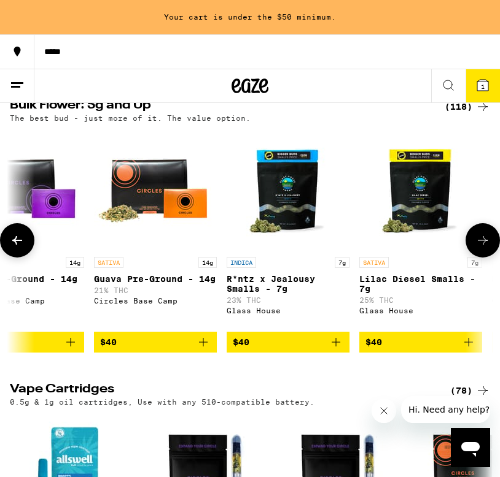
scroll to position [0, 3117]
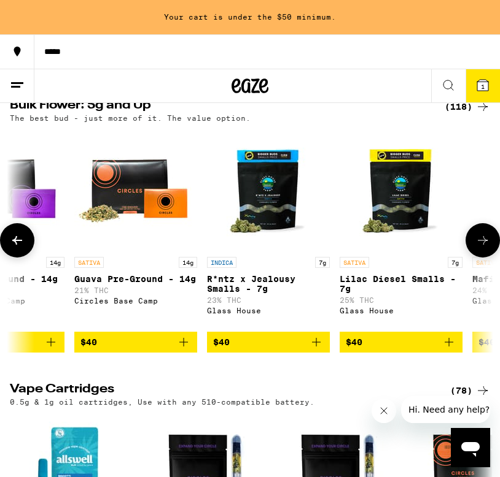
click at [475, 248] on icon at bounding box center [482, 240] width 15 height 15
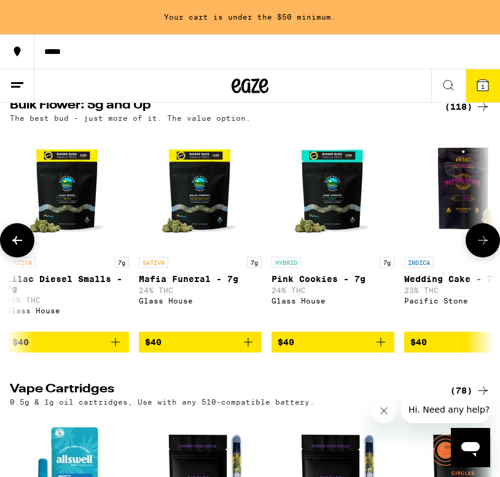
scroll to position [0, 3463]
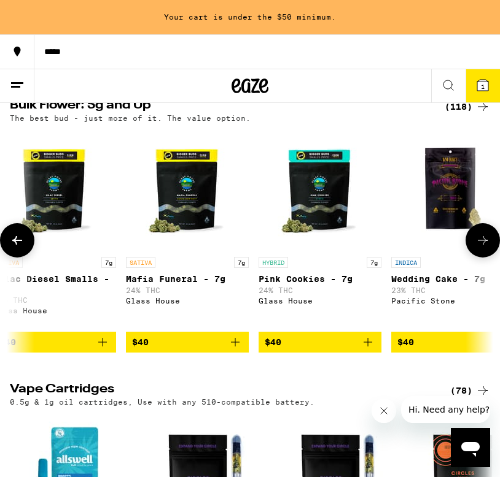
click at [475, 248] on icon at bounding box center [482, 240] width 15 height 15
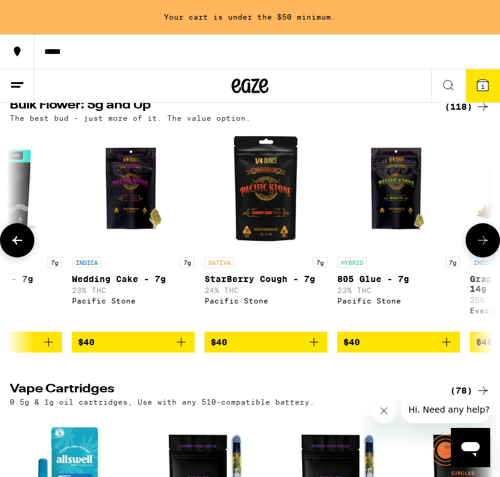
scroll to position [0, 3809]
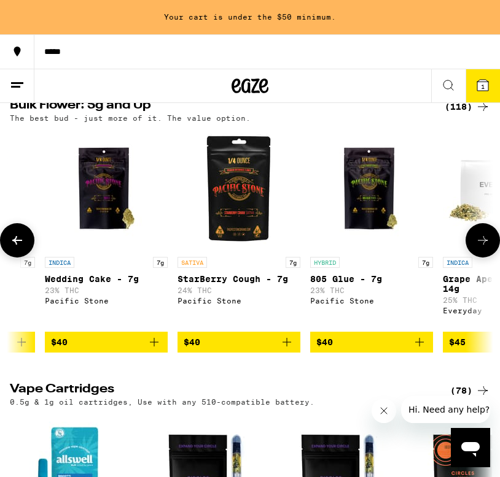
click at [475, 248] on icon at bounding box center [482, 240] width 15 height 15
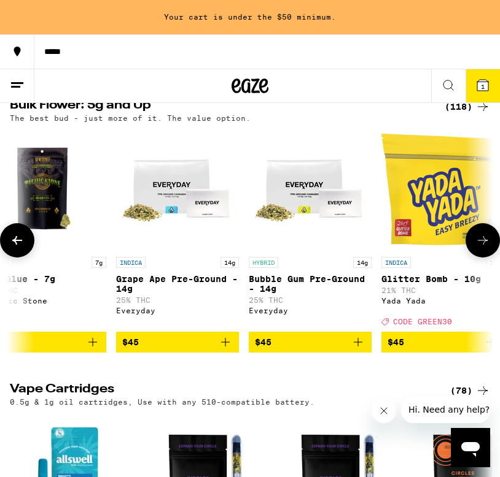
scroll to position [0, 4155]
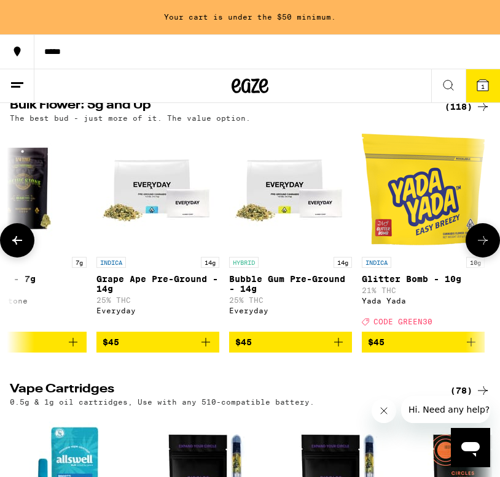
click at [476, 248] on icon at bounding box center [482, 240] width 15 height 15
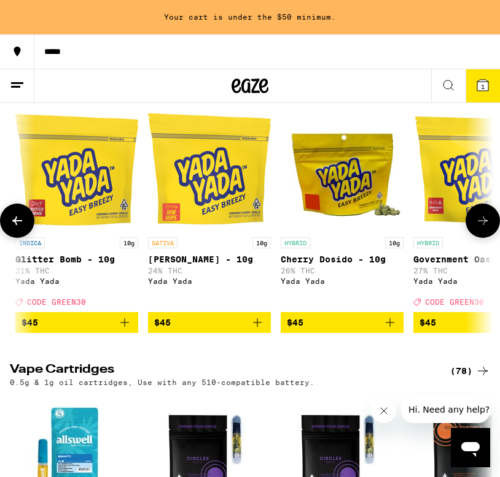
scroll to position [1568, 0]
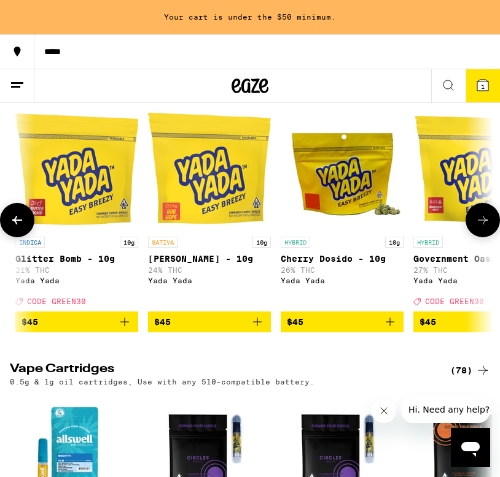
click at [484, 228] on icon at bounding box center [482, 220] width 15 height 15
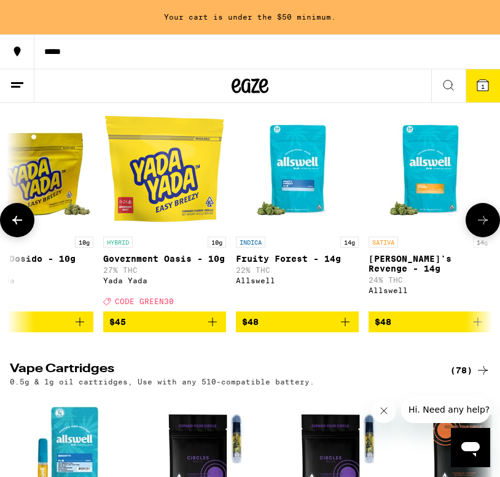
scroll to position [0, 4847]
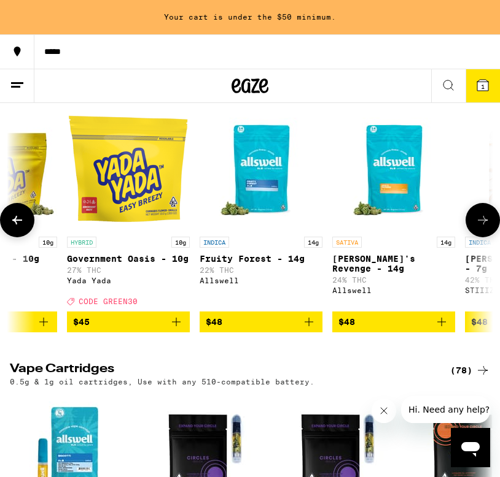
click at [484, 228] on icon at bounding box center [482, 220] width 15 height 15
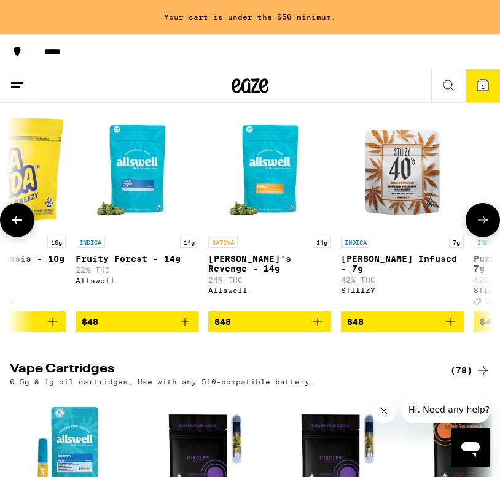
click at [484, 228] on icon at bounding box center [482, 220] width 15 height 15
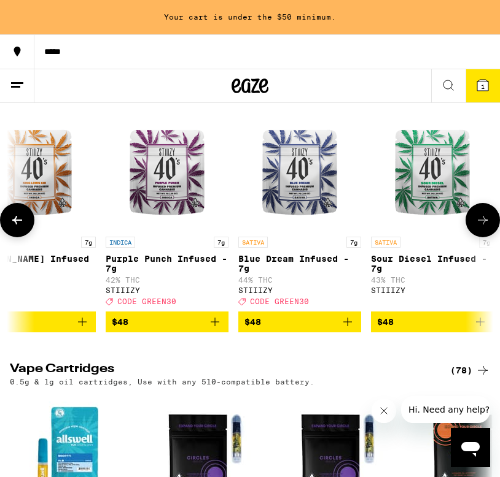
scroll to position [0, 5352]
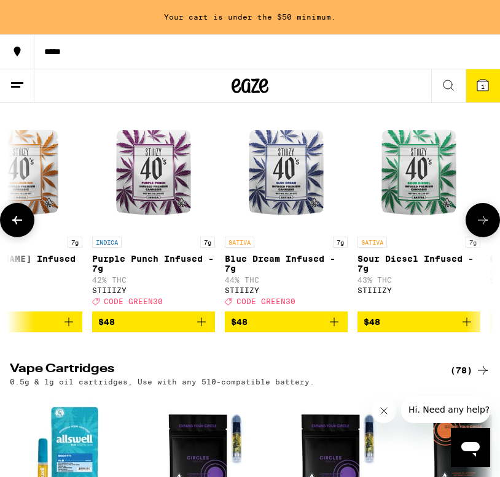
drag, startPoint x: 484, startPoint y: 264, endPoint x: 471, endPoint y: 201, distance: 65.1
click at [472, 201] on div "SATIVA 28g Sunshine Punch - 28g 21% THC Mr. Zips $120 SATIVA 14g Apple Jack Pre…" at bounding box center [250, 220] width 500 height 225
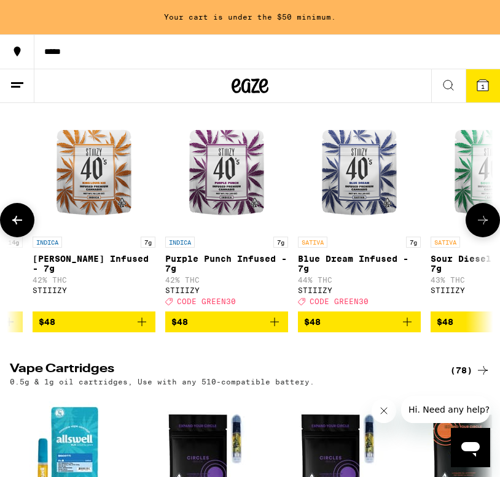
scroll to position [0, 5284]
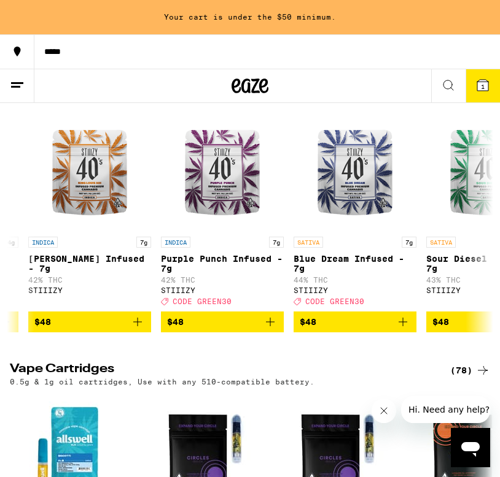
drag, startPoint x: 478, startPoint y: 260, endPoint x: 354, endPoint y: 150, distance: 165.6
click at [354, 150] on div "Bulk Flower: 5g and Up (118) The best bud - just more of it. The value option. …" at bounding box center [250, 205] width 500 height 253
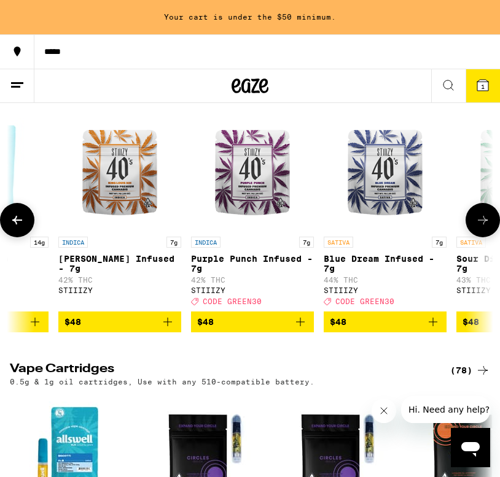
scroll to position [0, 5257]
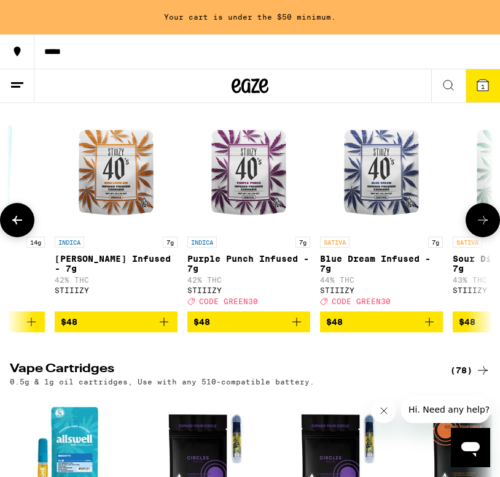
click at [260, 231] on img "Open page for Purple Punch Infused - 7g from STIIIZY" at bounding box center [248, 169] width 123 height 123
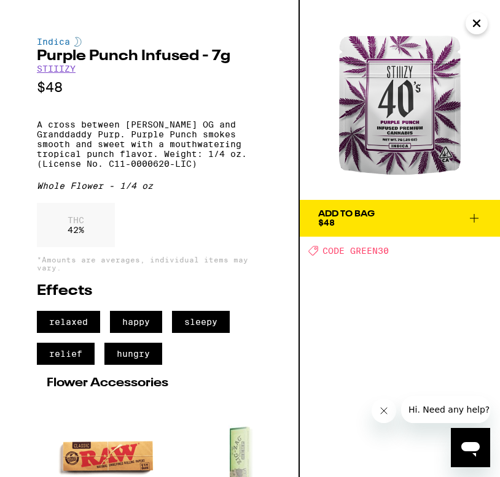
click at [476, 20] on icon "Close" at bounding box center [476, 23] width 15 height 18
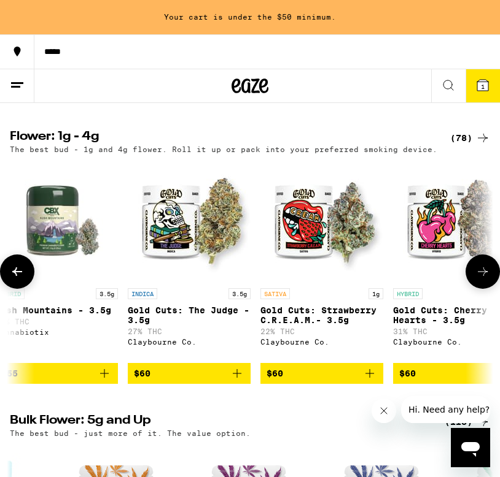
scroll to position [1233, 0]
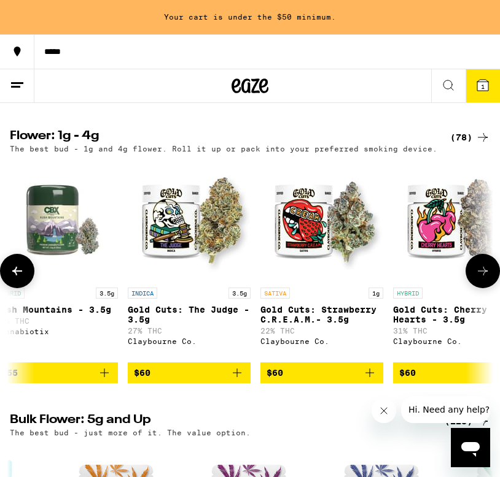
click at [482, 279] on icon at bounding box center [482, 271] width 15 height 15
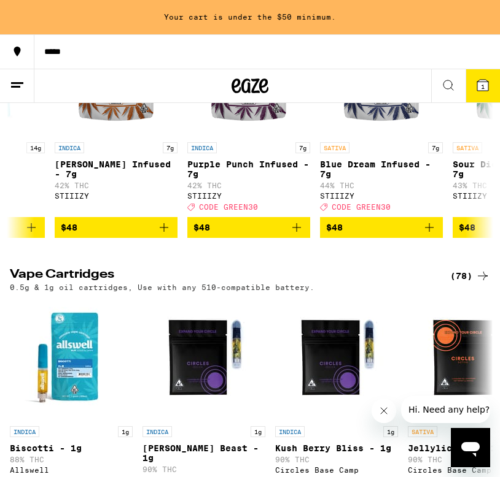
scroll to position [1583, 0]
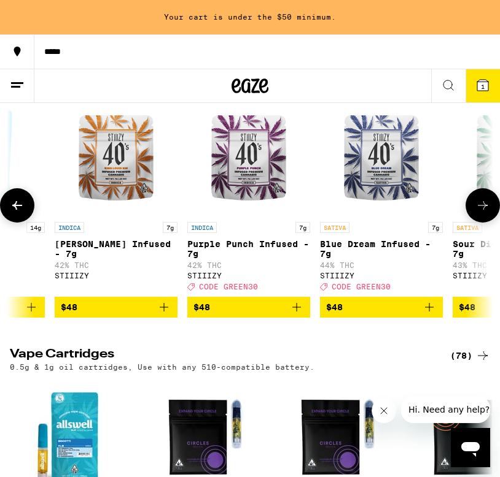
click at [479, 223] on button at bounding box center [482, 205] width 34 height 34
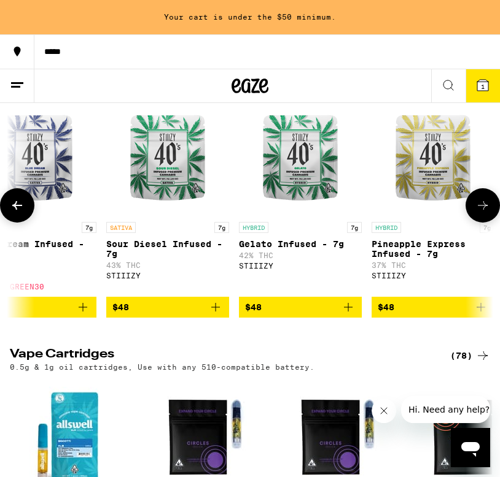
click at [479, 223] on button at bounding box center [482, 205] width 34 height 34
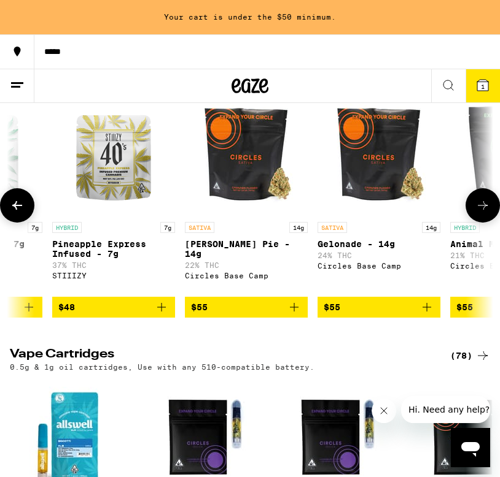
scroll to position [0, 5949]
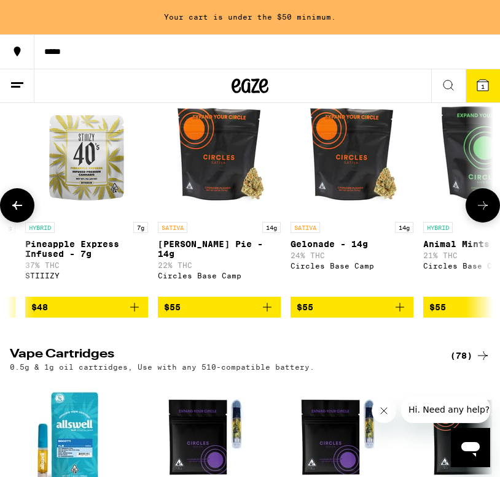
click at [479, 223] on button at bounding box center [482, 205] width 34 height 34
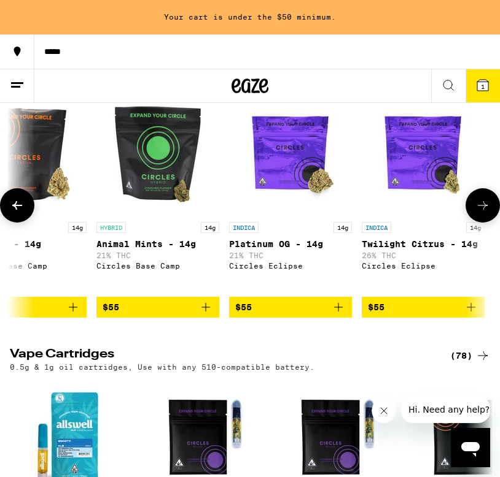
scroll to position [0, 6295]
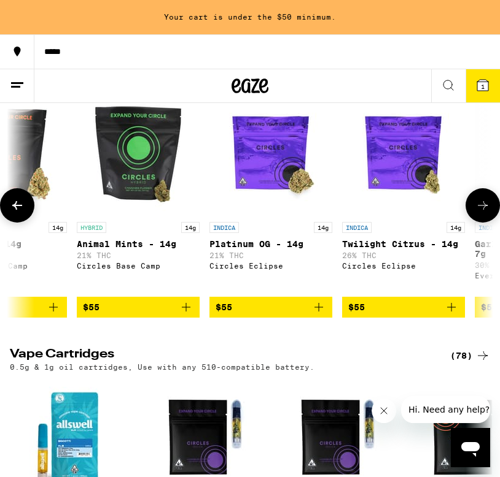
click at [479, 223] on button at bounding box center [482, 205] width 34 height 34
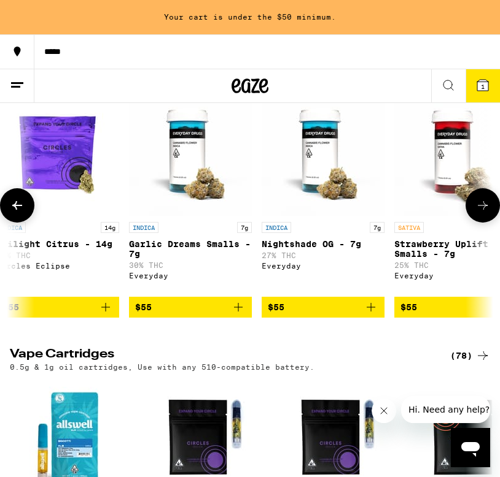
scroll to position [0, 6642]
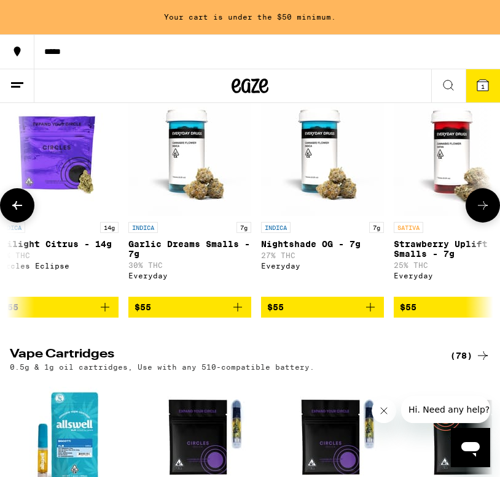
click at [478, 223] on button at bounding box center [482, 205] width 34 height 34
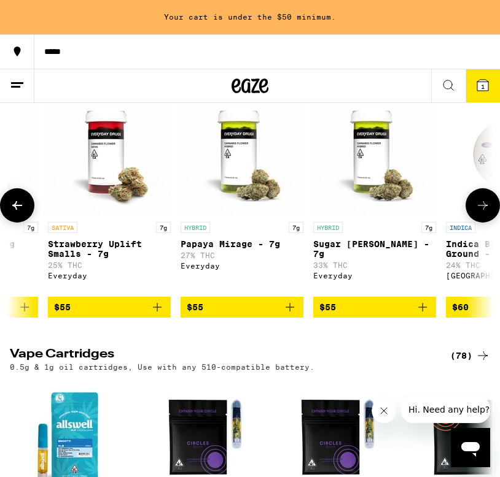
scroll to position [0, 6988]
click at [478, 223] on button at bounding box center [482, 205] width 34 height 34
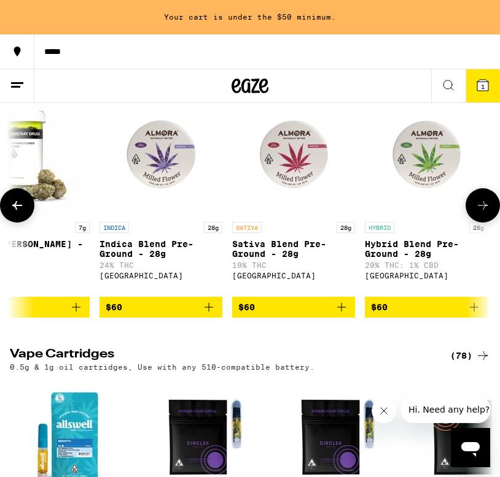
scroll to position [0, 7334]
click at [478, 223] on button at bounding box center [482, 205] width 34 height 34
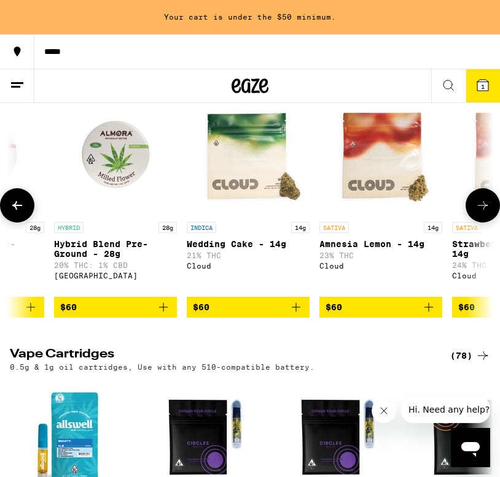
scroll to position [0, 7680]
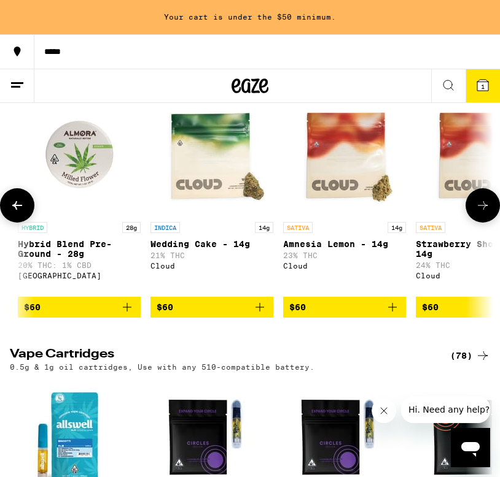
click at [478, 223] on button at bounding box center [482, 205] width 34 height 34
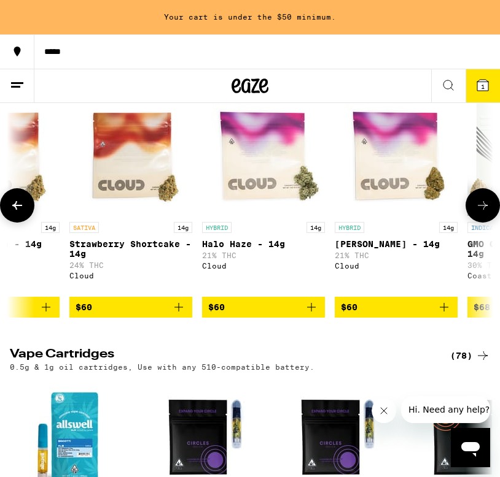
click at [478, 223] on button at bounding box center [482, 205] width 34 height 34
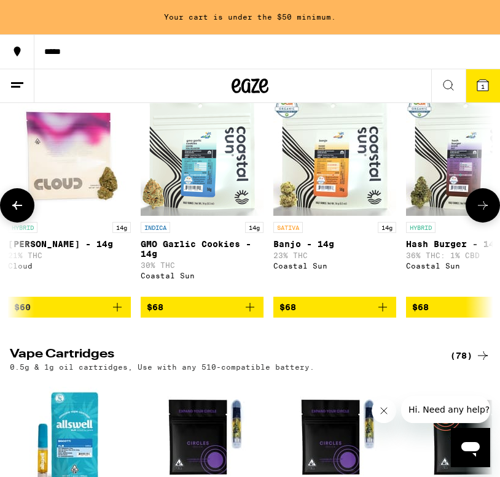
scroll to position [0, 8372]
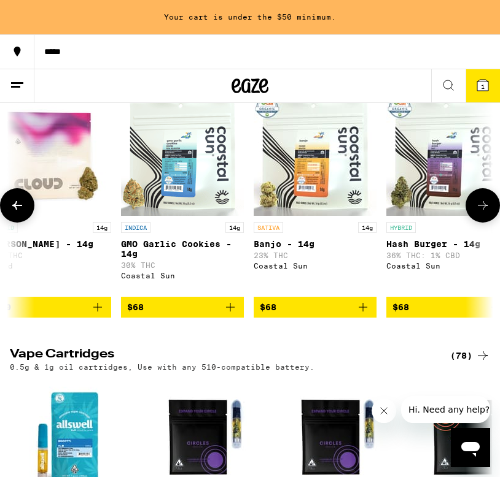
click at [478, 223] on button at bounding box center [482, 205] width 34 height 34
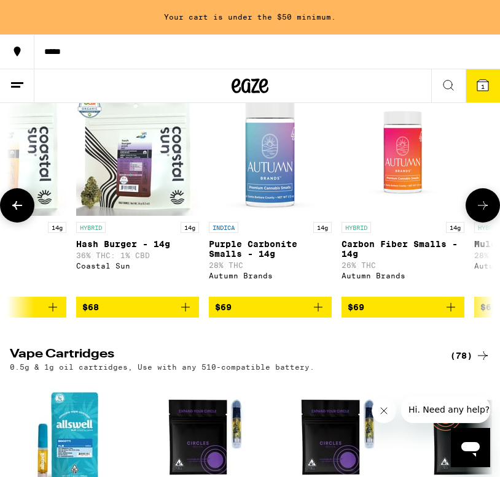
scroll to position [0, 8718]
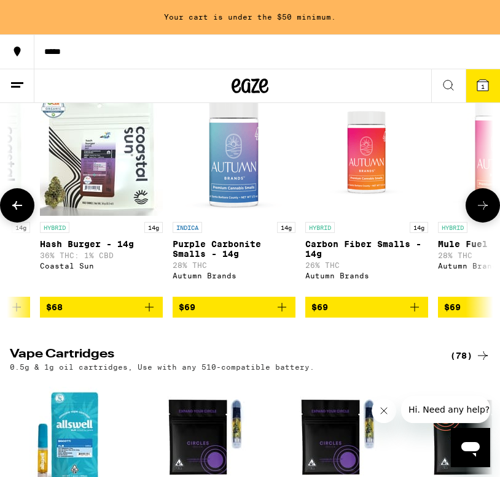
click at [478, 223] on button at bounding box center [482, 205] width 34 height 34
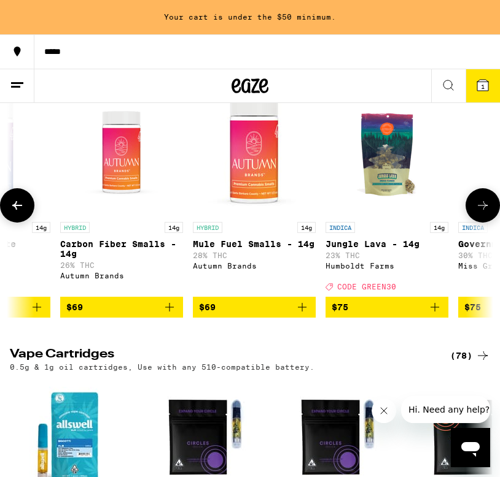
scroll to position [0, 9064]
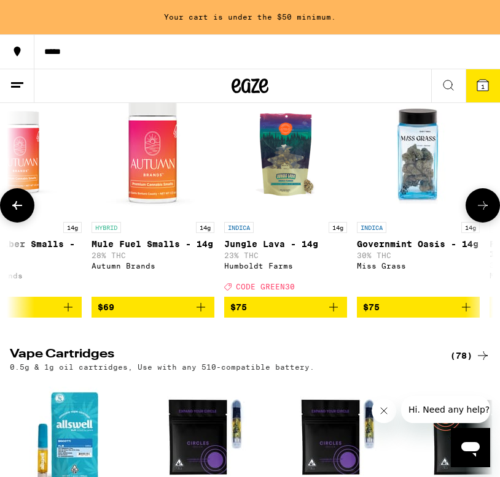
click at [15, 213] on icon at bounding box center [17, 205] width 15 height 15
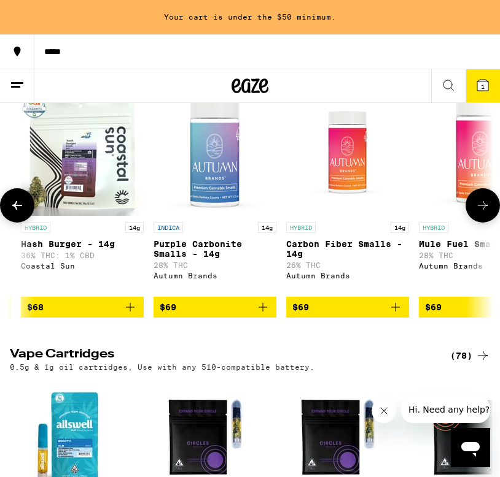
click at [15, 213] on icon at bounding box center [17, 205] width 15 height 15
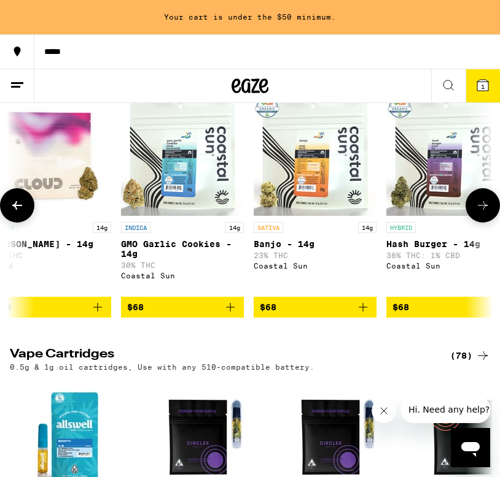
click at [15, 213] on icon at bounding box center [17, 205] width 15 height 15
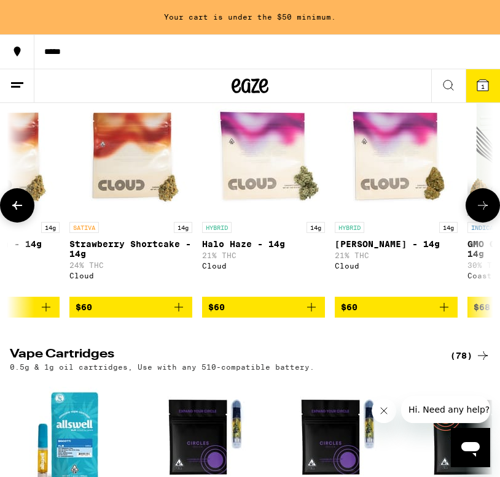
click at [14, 213] on icon at bounding box center [17, 205] width 15 height 15
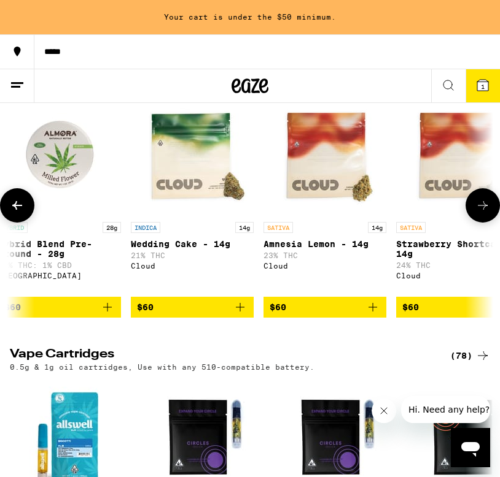
scroll to position [0, 7680]
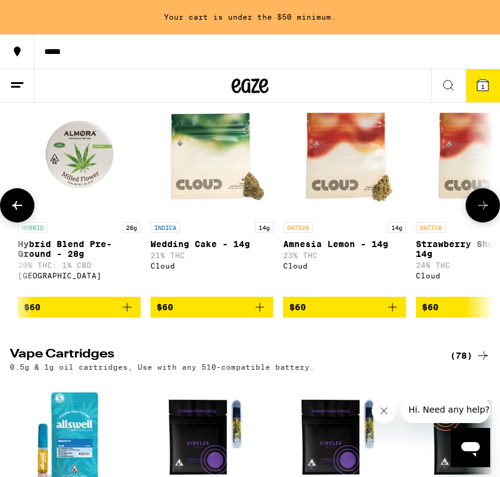
click at [19, 213] on icon at bounding box center [17, 205] width 15 height 15
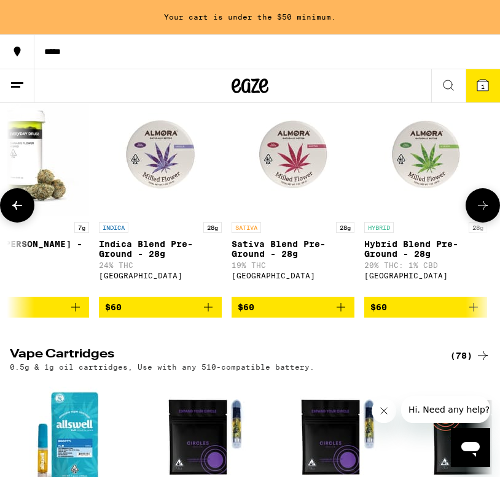
click at [18, 213] on icon at bounding box center [17, 205] width 15 height 15
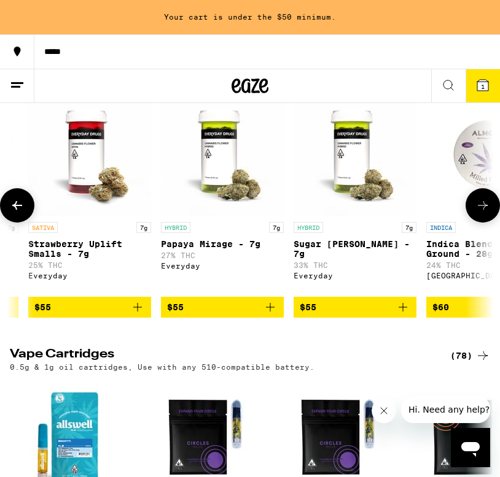
scroll to position [0, 6988]
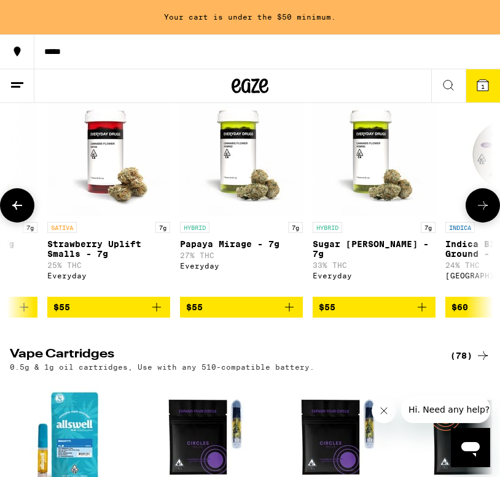
click at [18, 213] on icon at bounding box center [17, 205] width 15 height 15
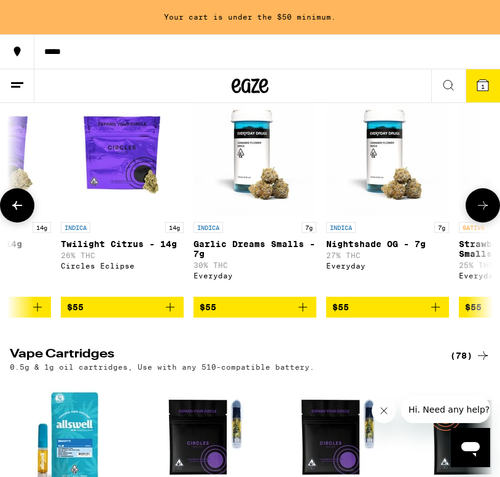
scroll to position [0, 6577]
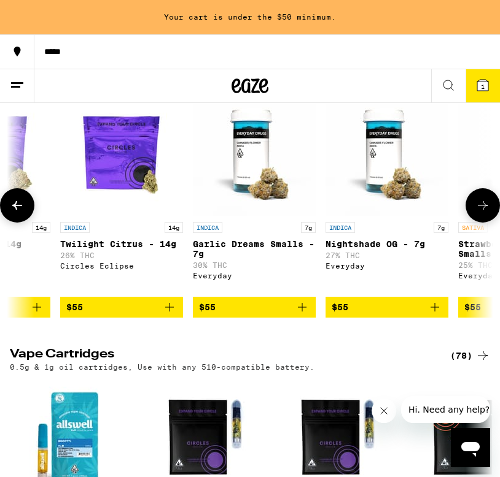
click at [263, 318] on button "$55" at bounding box center [254, 307] width 123 height 21
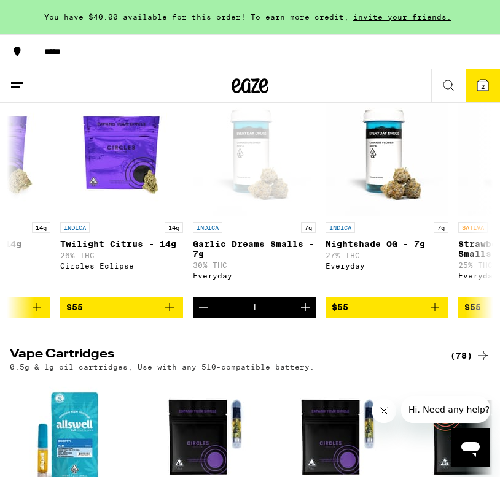
click at [478, 82] on icon at bounding box center [482, 85] width 11 height 11
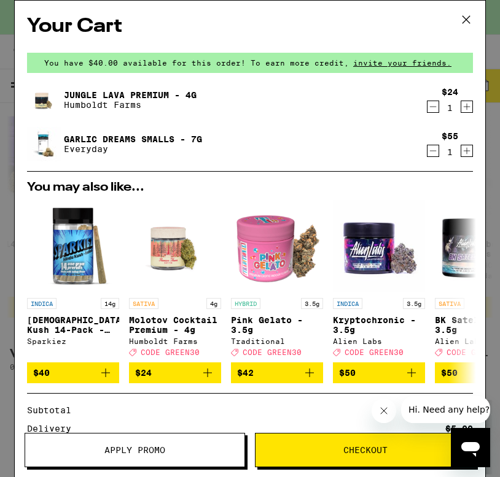
click at [433, 110] on icon "Decrement" at bounding box center [432, 106] width 11 height 15
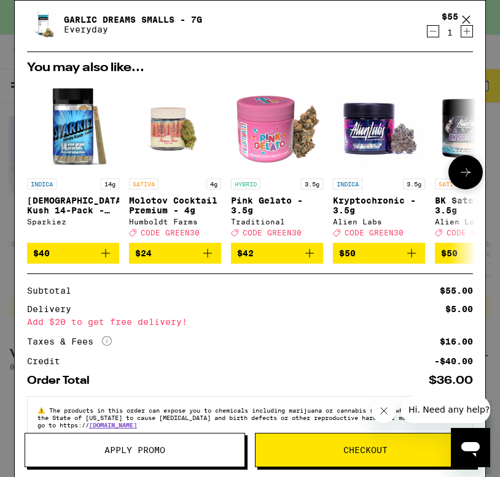
scroll to position [105, 0]
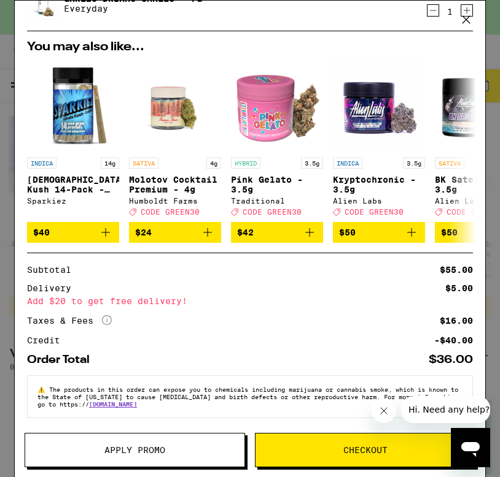
click at [171, 453] on span "Apply Promo" at bounding box center [134, 450] width 219 height 9
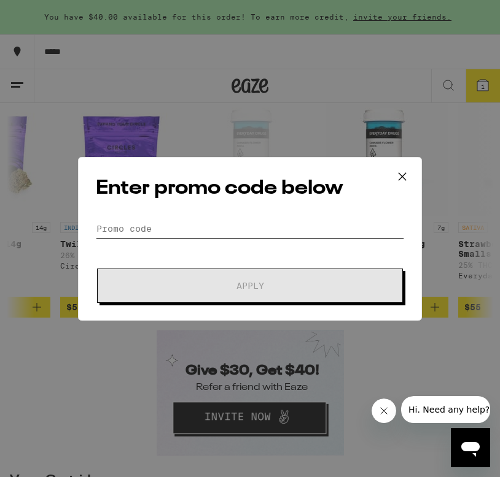
click at [188, 221] on input "Promo Code" at bounding box center [250, 229] width 308 height 18
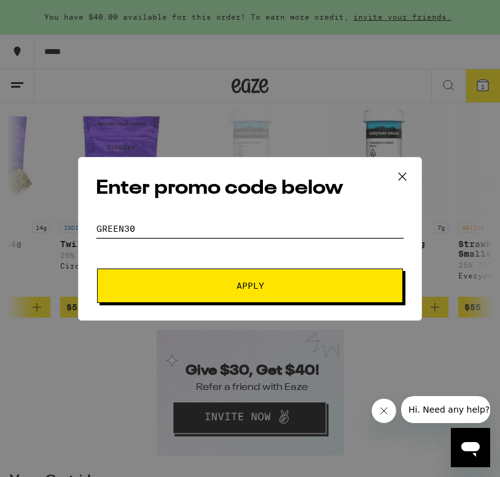
type input "GREEN30"
click at [242, 304] on div "Enter promo code below Promo Code GREEN30 Apply" at bounding box center [250, 239] width 344 height 164
click at [237, 299] on button "Apply" at bounding box center [250, 286] width 306 height 34
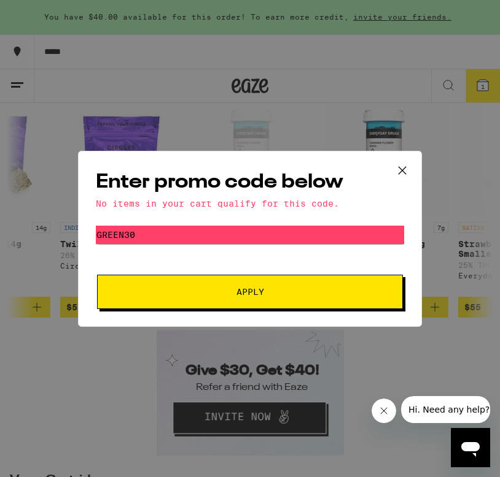
click at [406, 165] on icon at bounding box center [402, 170] width 18 height 18
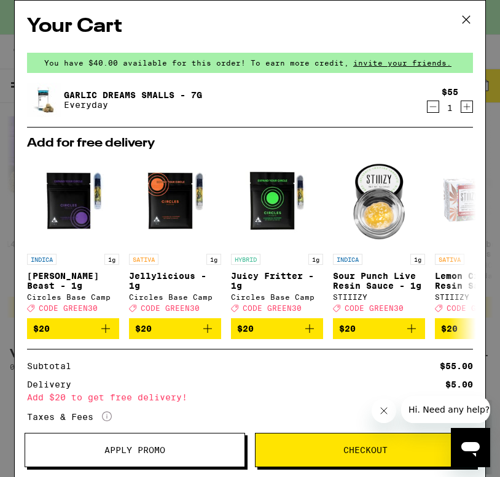
click at [464, 27] on icon at bounding box center [466, 19] width 18 height 18
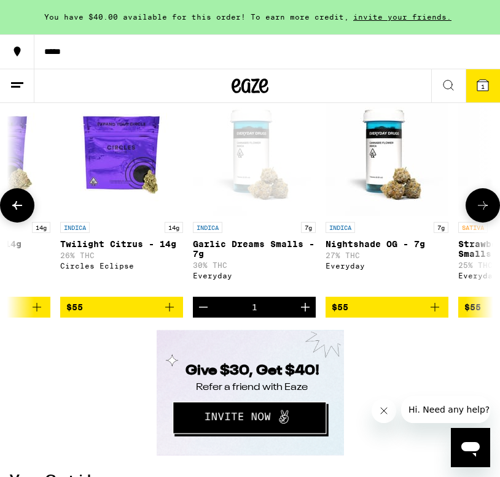
click at [479, 213] on icon at bounding box center [482, 205] width 15 height 15
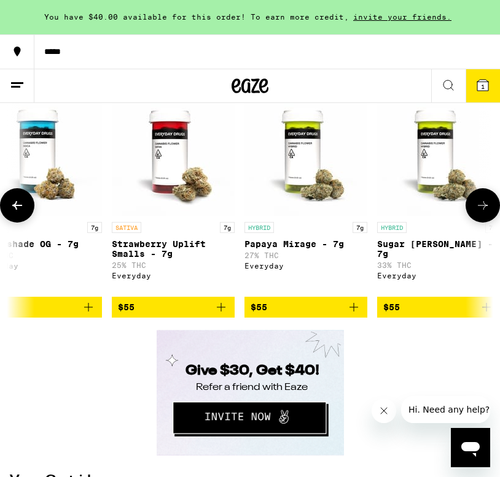
click at [479, 213] on icon at bounding box center [482, 205] width 15 height 15
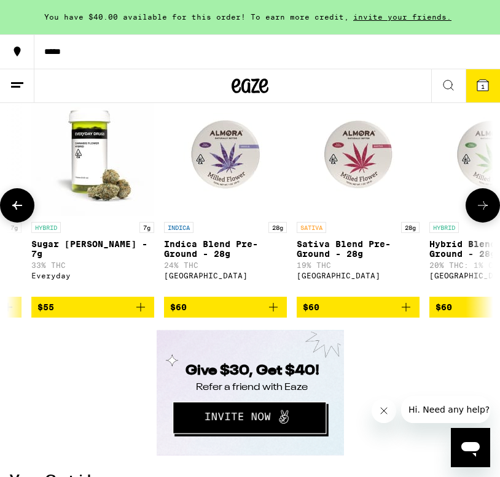
click at [479, 213] on icon at bounding box center [482, 205] width 15 height 15
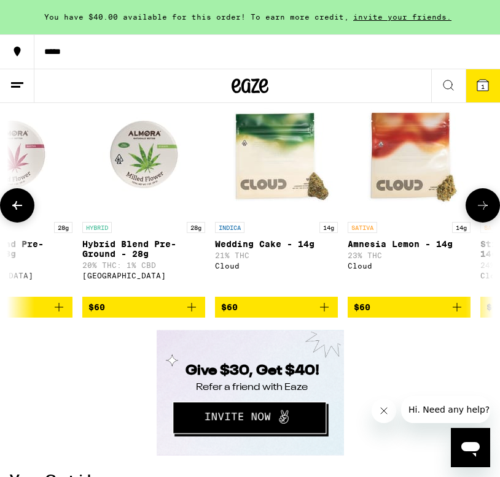
click at [479, 213] on icon at bounding box center [482, 205] width 15 height 15
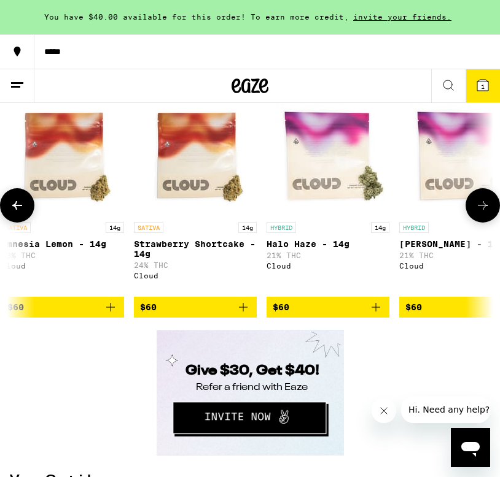
click at [479, 213] on icon at bounding box center [482, 205] width 15 height 15
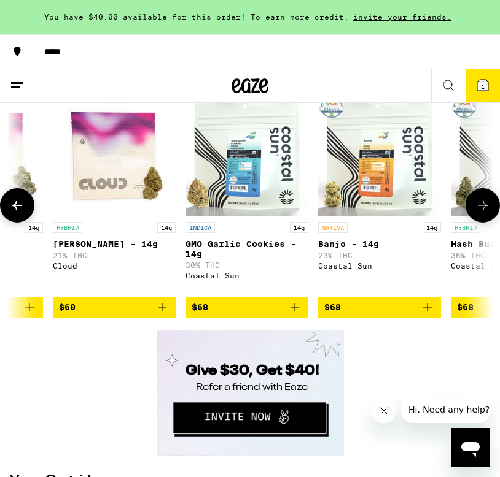
click at [479, 213] on icon at bounding box center [482, 205] width 15 height 15
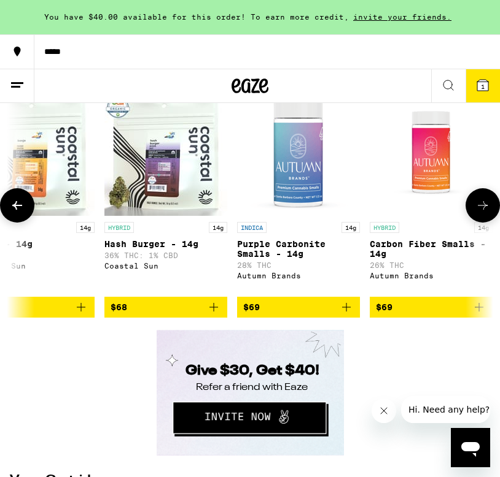
click at [479, 213] on icon at bounding box center [482, 205] width 15 height 15
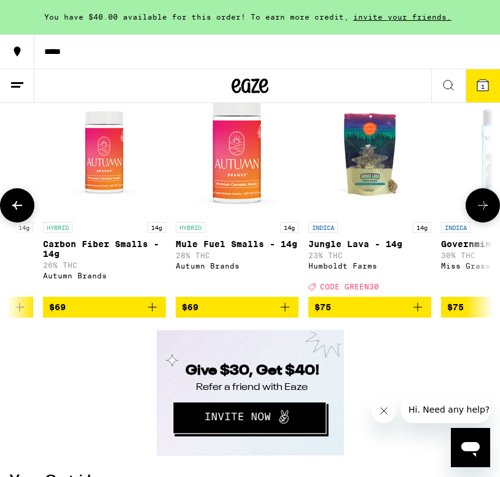
scroll to position [0, 9000]
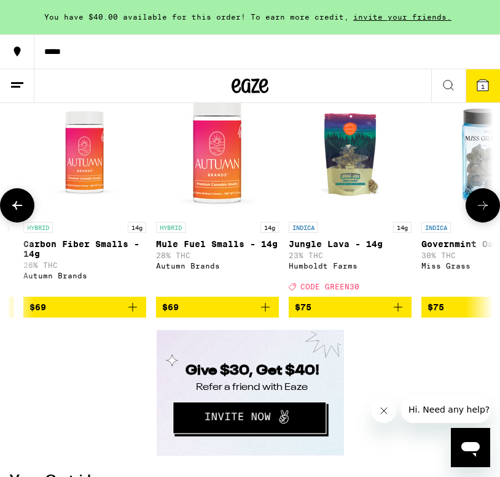
click at [479, 213] on icon at bounding box center [482, 205] width 15 height 15
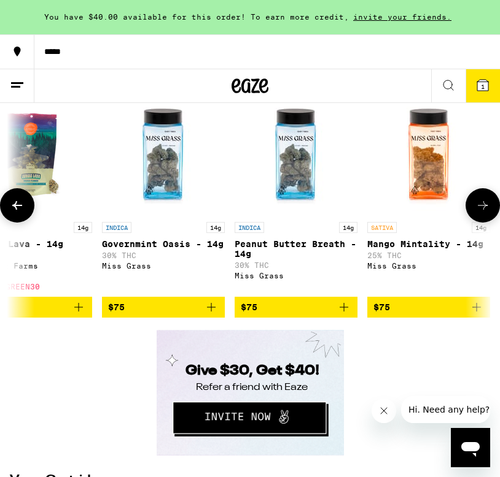
scroll to position [0, 9346]
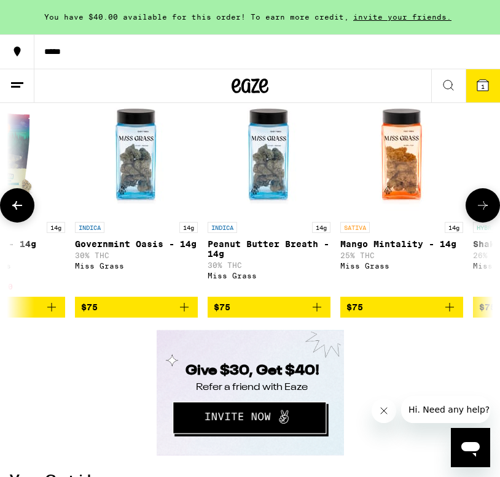
drag, startPoint x: 479, startPoint y: 250, endPoint x: 456, endPoint y: 220, distance: 37.6
click at [456, 220] on div "SATIVA 28g Sunshine Punch - 28g 21% THC Mr. Zips $120 SATIVA 14g Apple Jack Pre…" at bounding box center [250, 205] width 500 height 225
click at [478, 213] on icon at bounding box center [482, 205] width 15 height 15
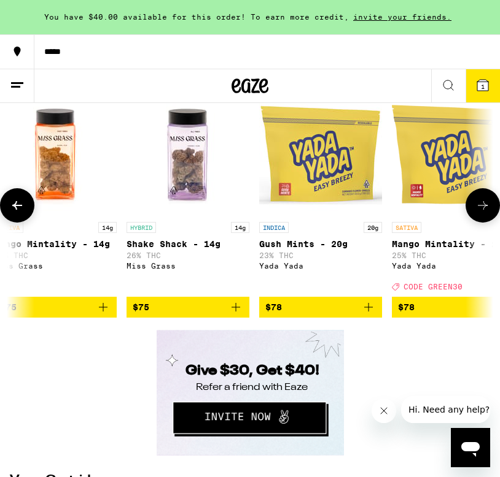
click at [478, 213] on icon at bounding box center [482, 205] width 15 height 15
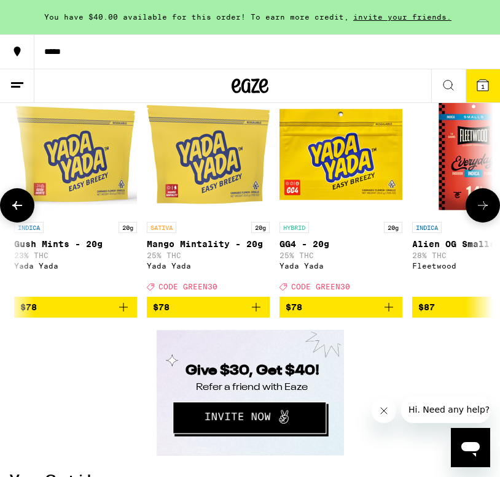
scroll to position [0, 10038]
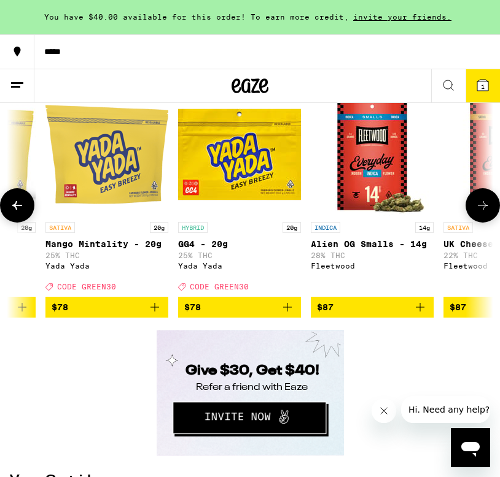
click at [478, 213] on icon at bounding box center [482, 205] width 15 height 15
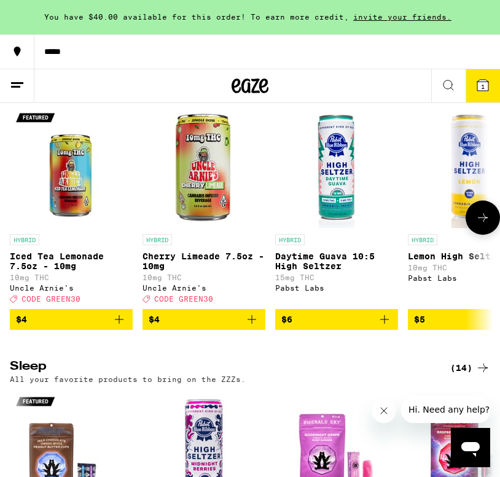
scroll to position [4501, 0]
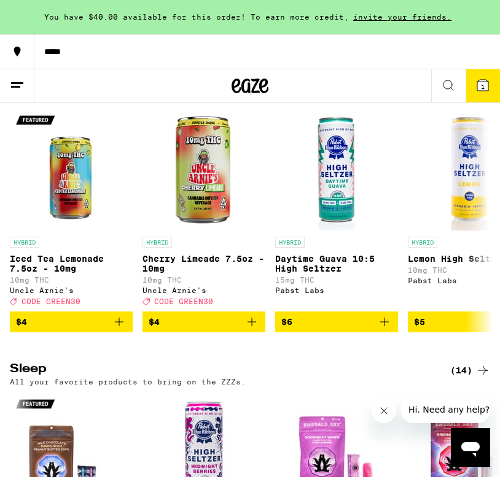
click at [484, 97] on button "1" at bounding box center [482, 85] width 34 height 33
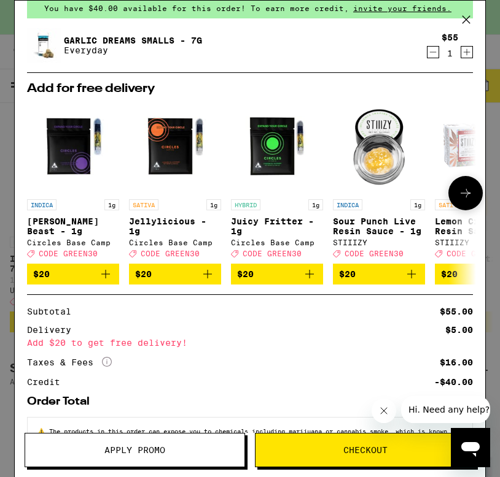
scroll to position [105, 0]
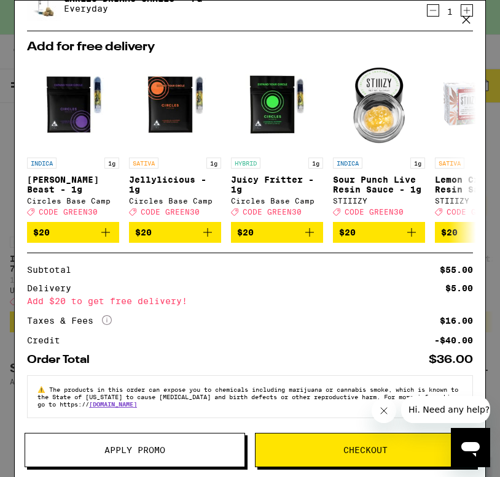
click at [320, 451] on span "Checkout" at bounding box center [364, 450] width 219 height 9
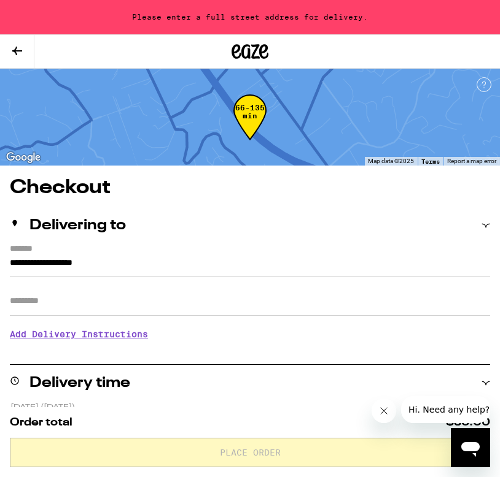
click at [107, 258] on input "**********" at bounding box center [250, 266] width 480 height 21
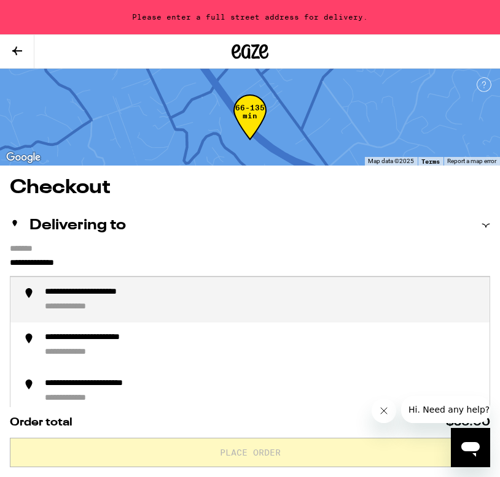
click at [111, 295] on div "**********" at bounding box center [109, 293] width 128 height 12
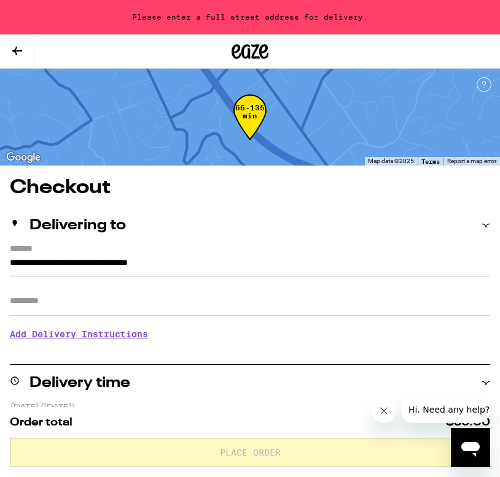
type input "**********"
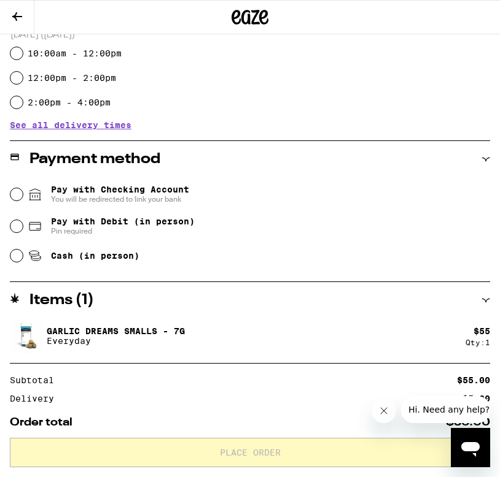
scroll to position [415, 0]
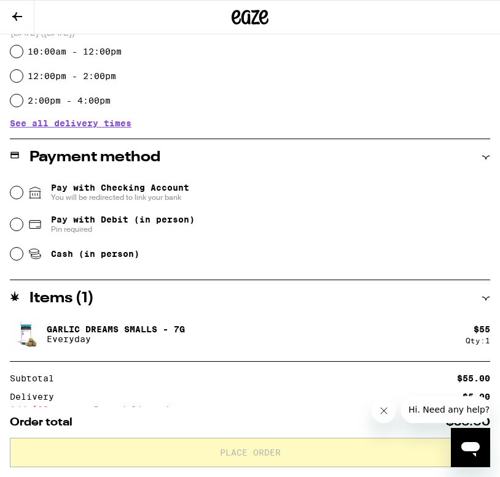
click at [20, 268] on div "Cash (in person)" at bounding box center [249, 254] width 479 height 27
click at [18, 259] on input "Cash (in person)" at bounding box center [16, 254] width 12 height 12
radio input "true"
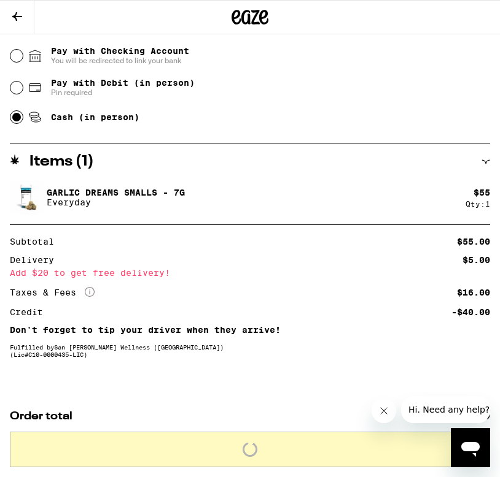
scroll to position [568, 0]
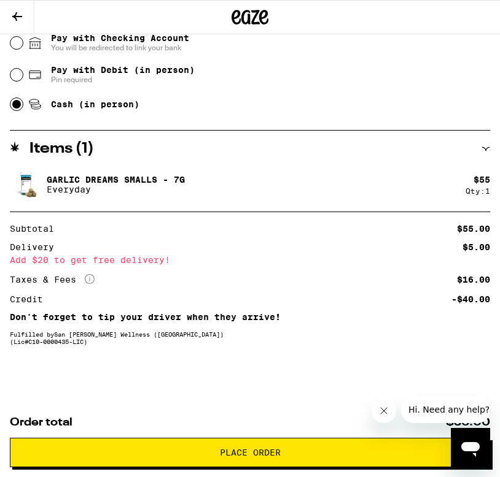
click at [267, 459] on button "Place Order" at bounding box center [250, 452] width 480 height 29
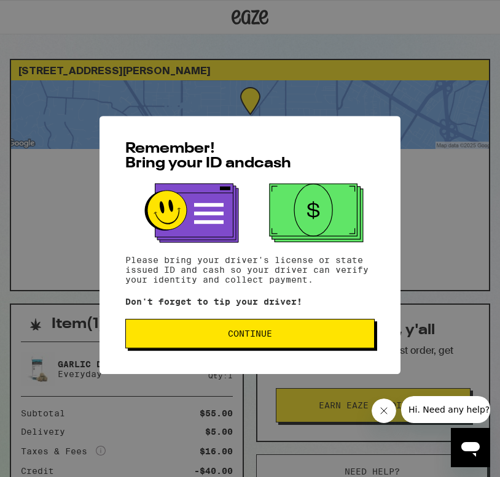
click at [295, 326] on span "Continue" at bounding box center [250, 327] width 228 height 9
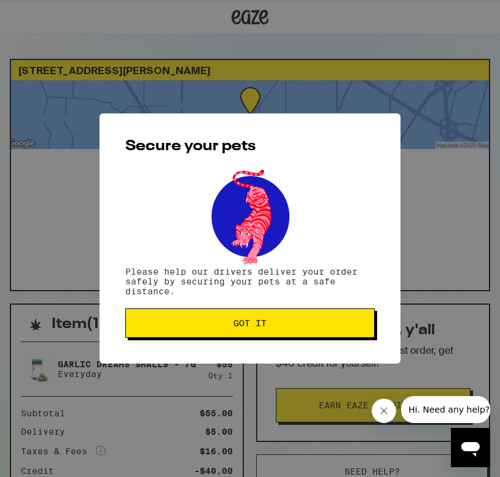
click at [295, 326] on span "Got it" at bounding box center [250, 323] width 228 height 9
